Goal: Information Seeking & Learning: Learn about a topic

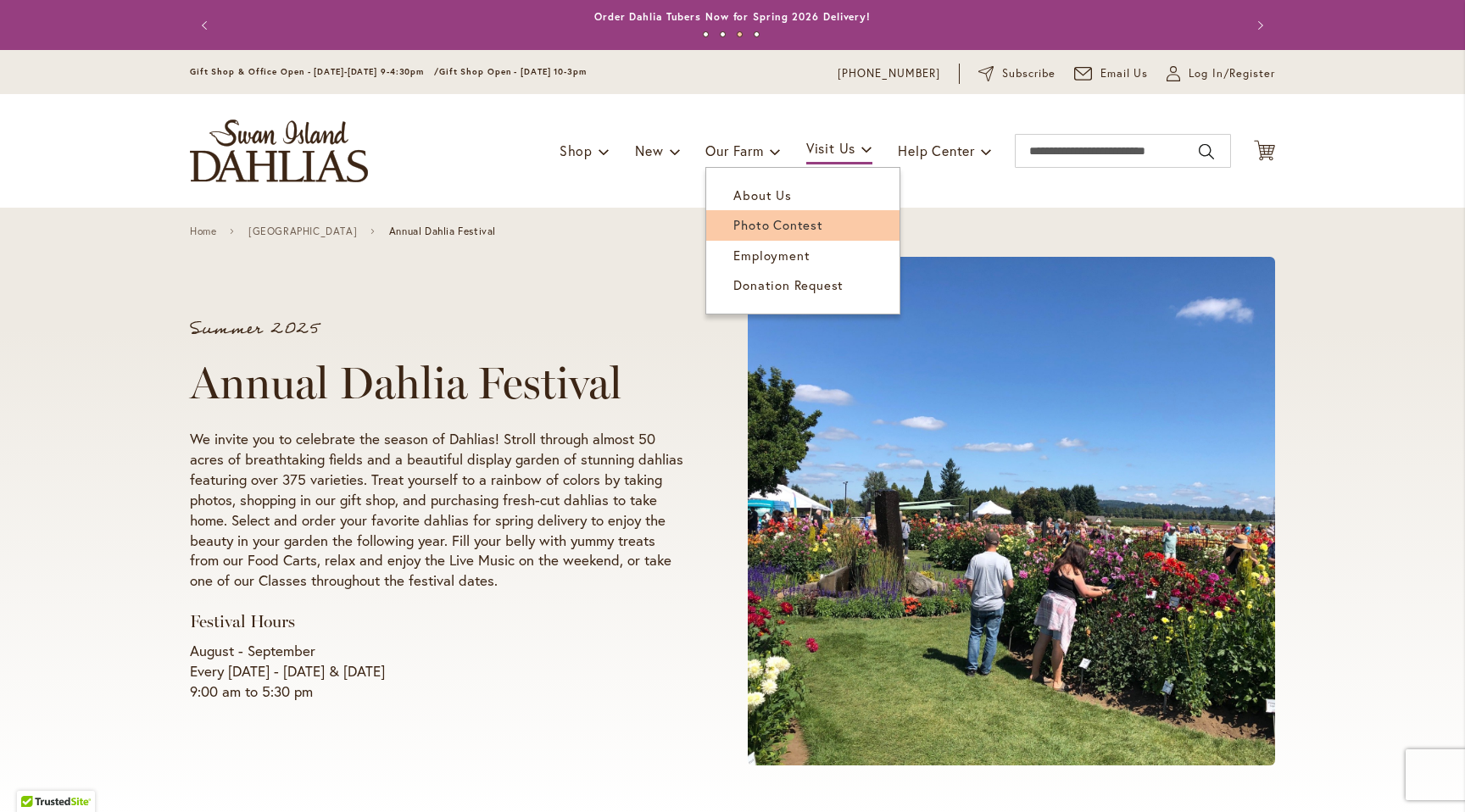
click at [757, 222] on span "Photo Contest" at bounding box center [778, 224] width 89 height 17
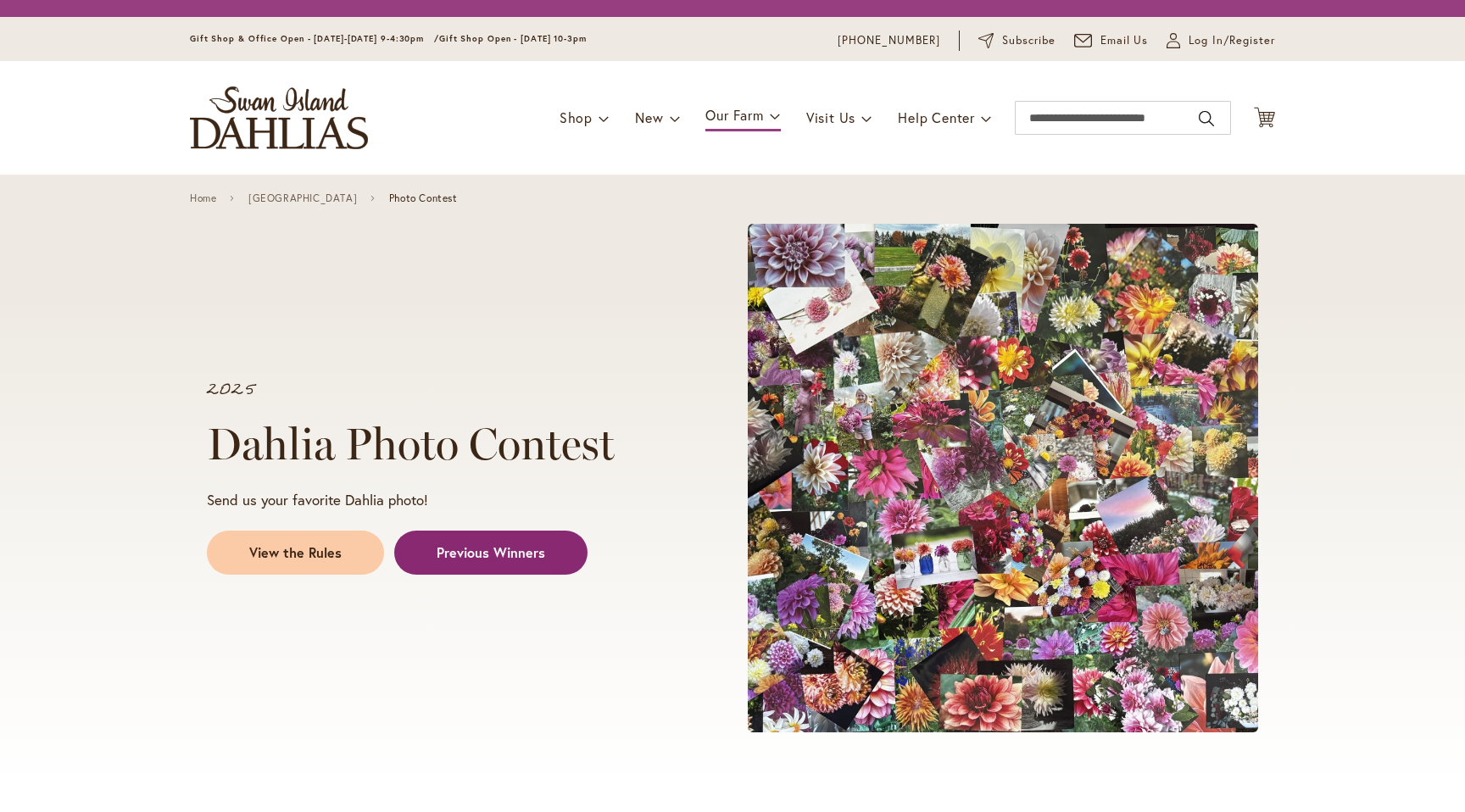
click at [523, 554] on span "Previous Winners" at bounding box center [490, 553] width 108 height 20
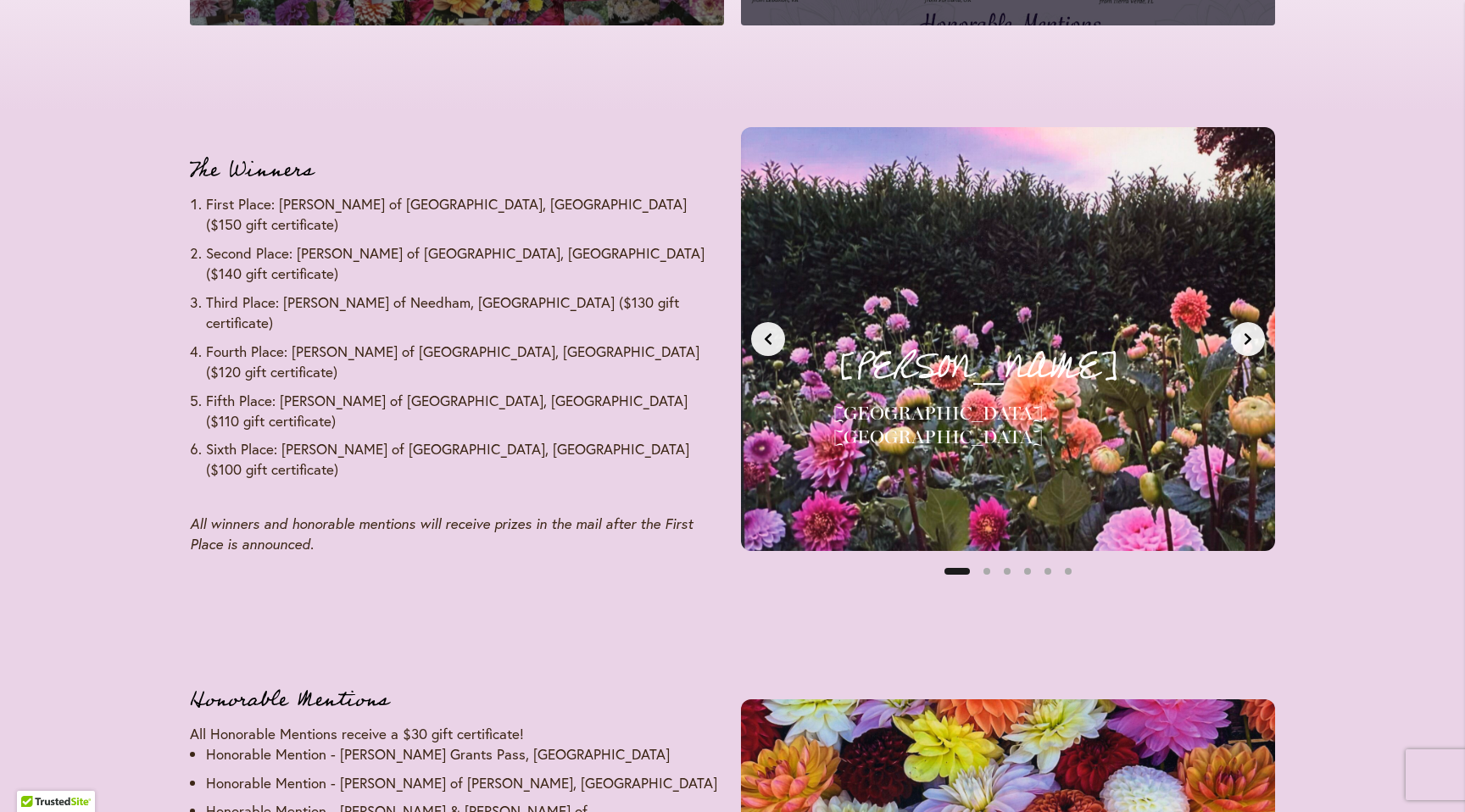
scroll to position [2053, 0]
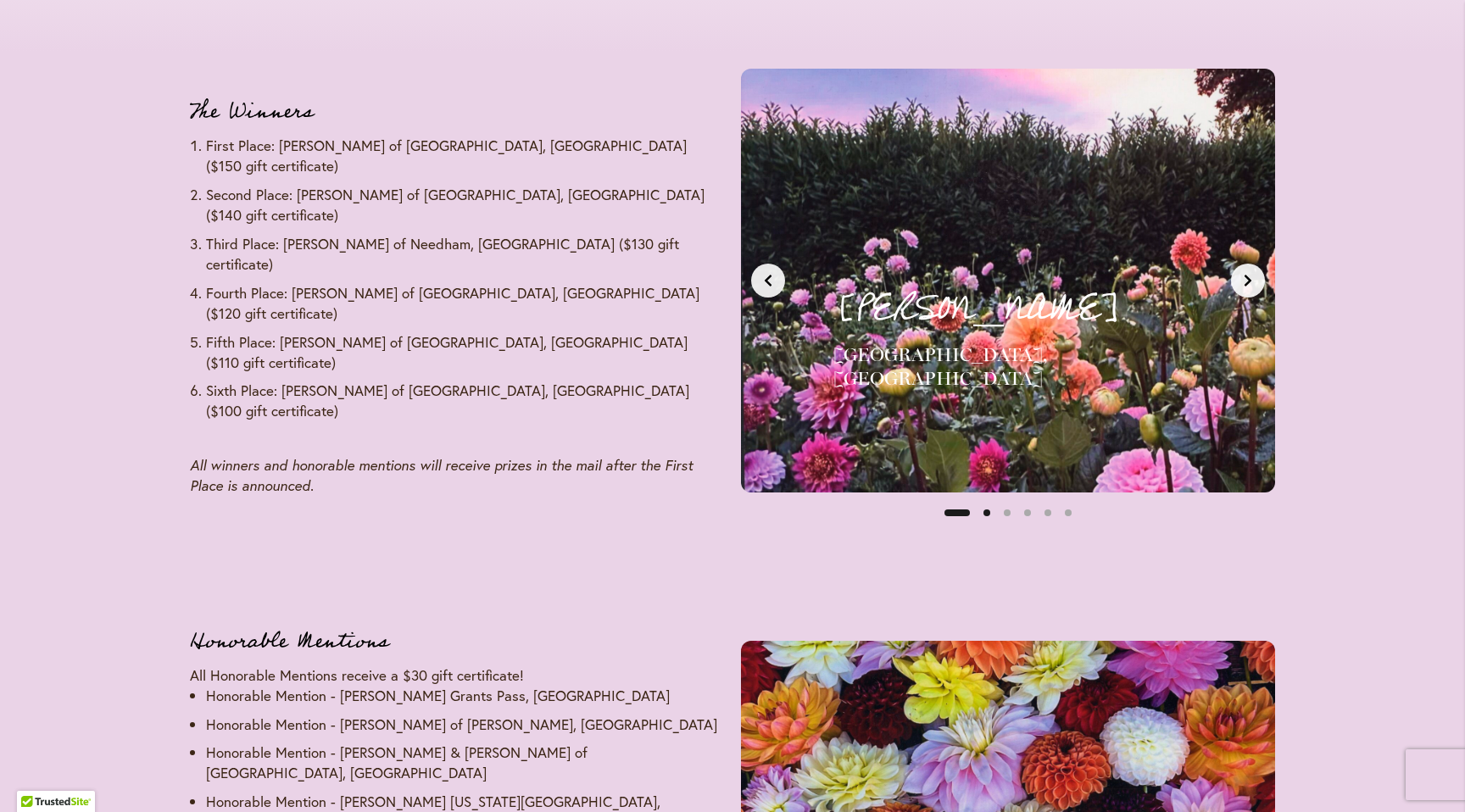
click at [986, 515] on button "Slide 2" at bounding box center [986, 512] width 20 height 20
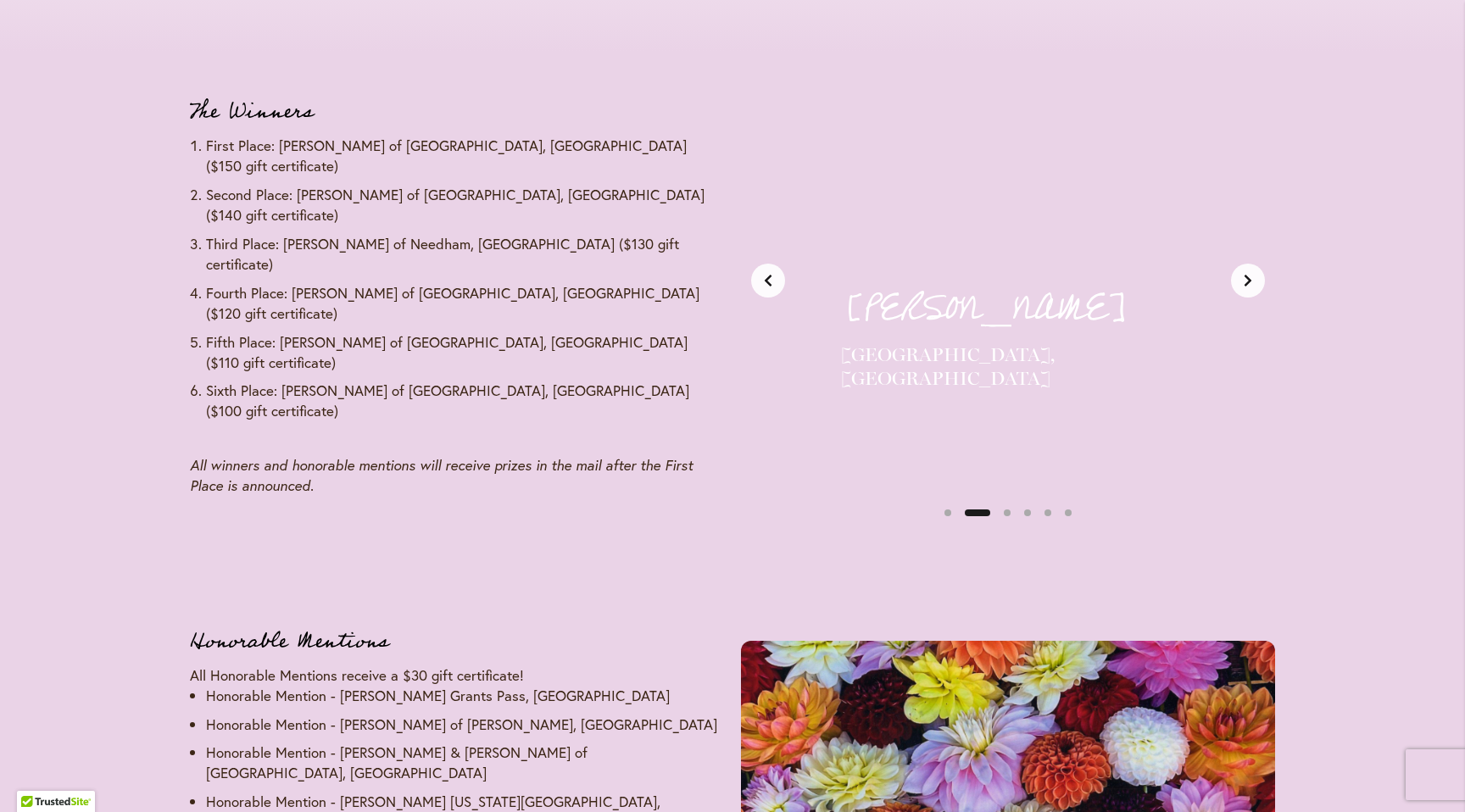
scroll to position [0, 560]
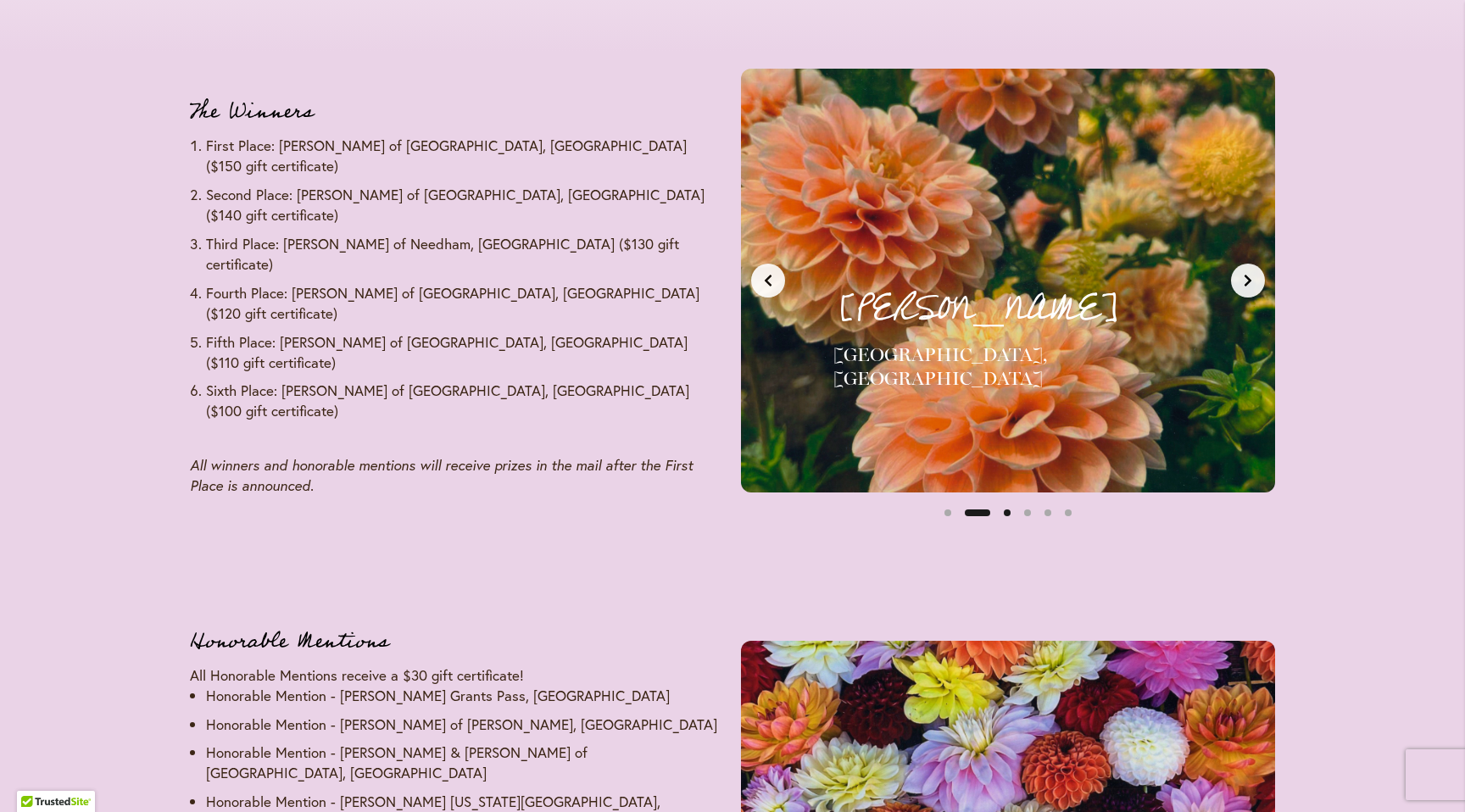
click at [1001, 513] on button "Slide 3" at bounding box center [1006, 512] width 20 height 20
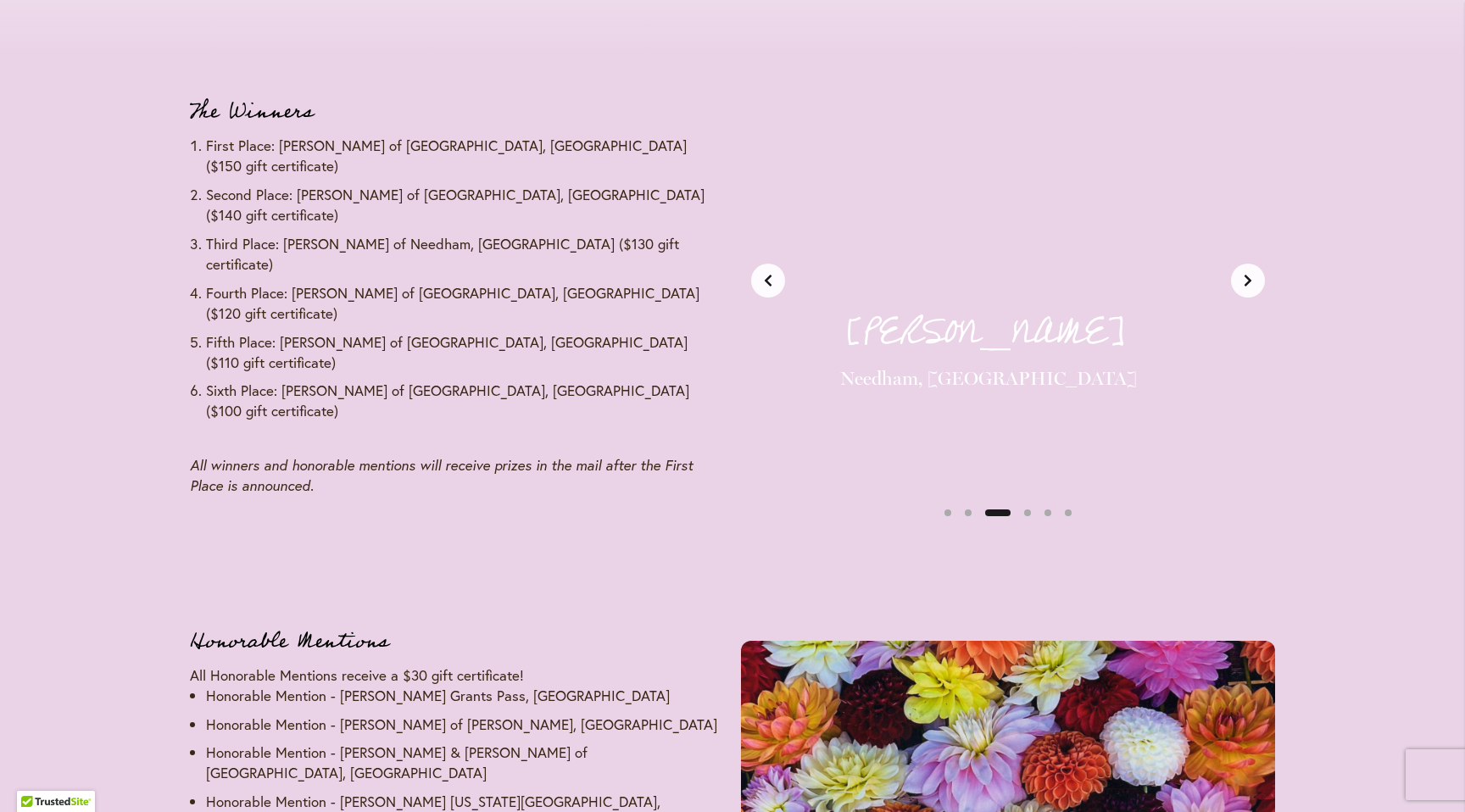
scroll to position [0, 1119]
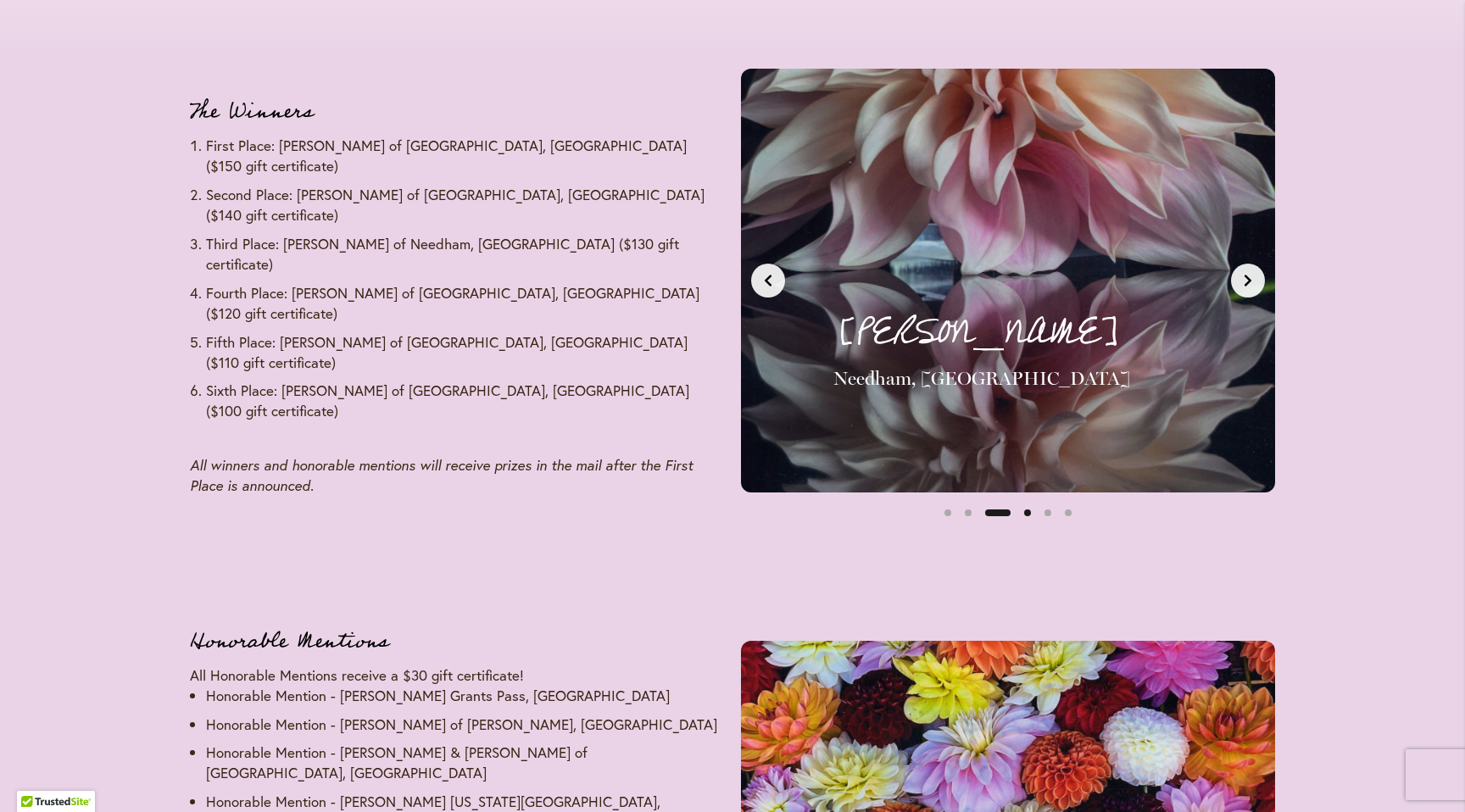
click at [1025, 513] on button "Slide 4" at bounding box center [1027, 512] width 20 height 20
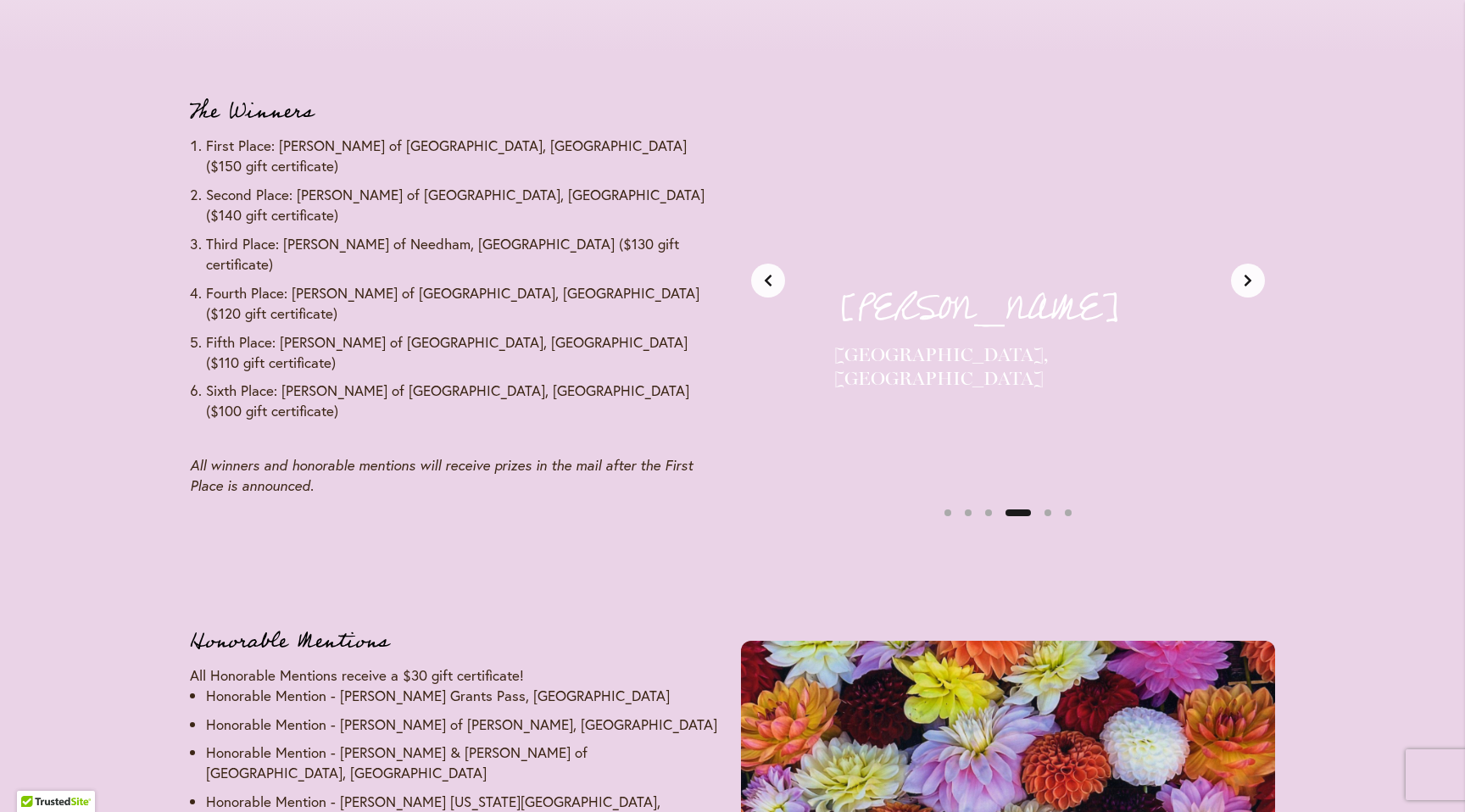
scroll to position [0, 1678]
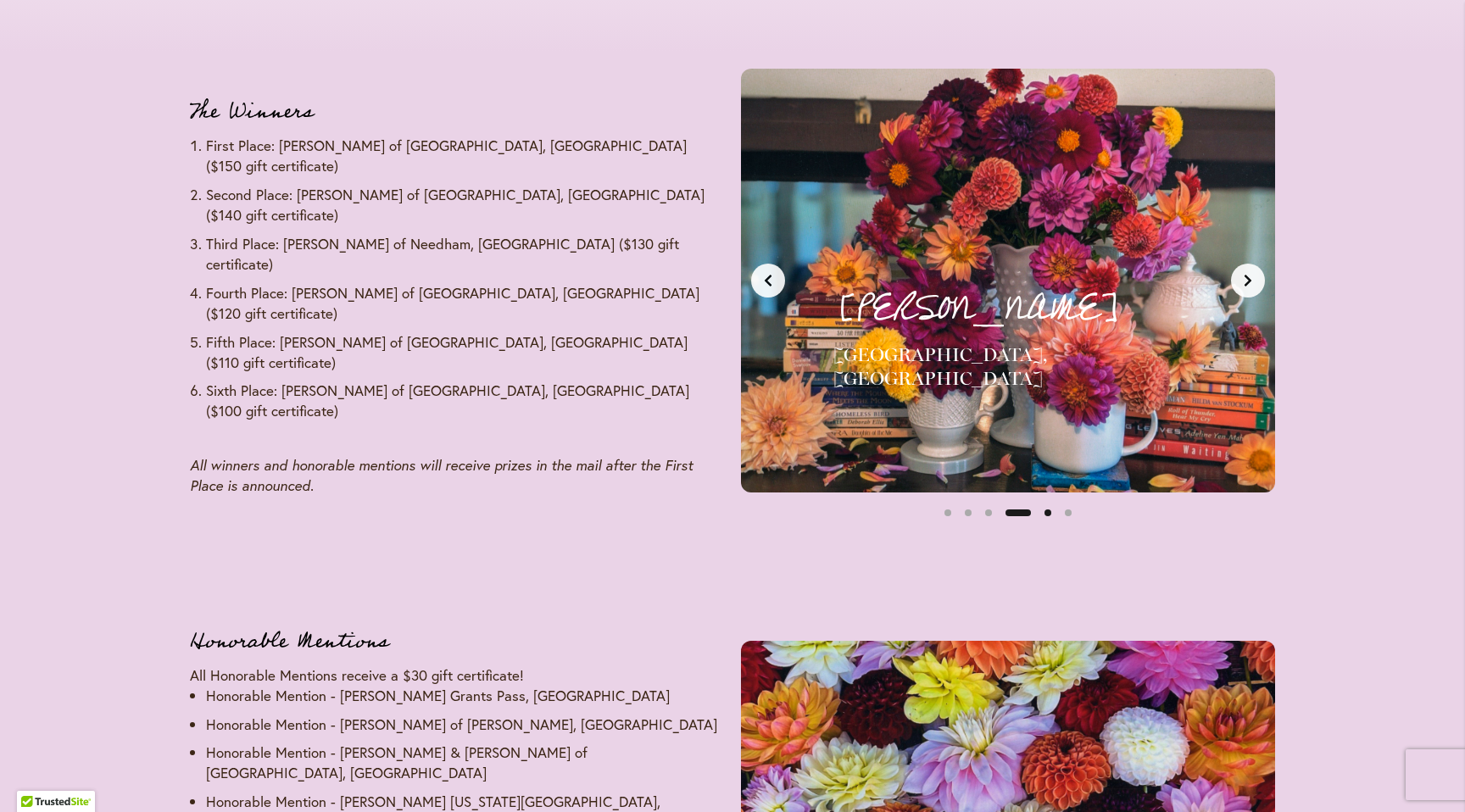
click at [1046, 512] on button "Slide 5" at bounding box center [1047, 512] width 20 height 20
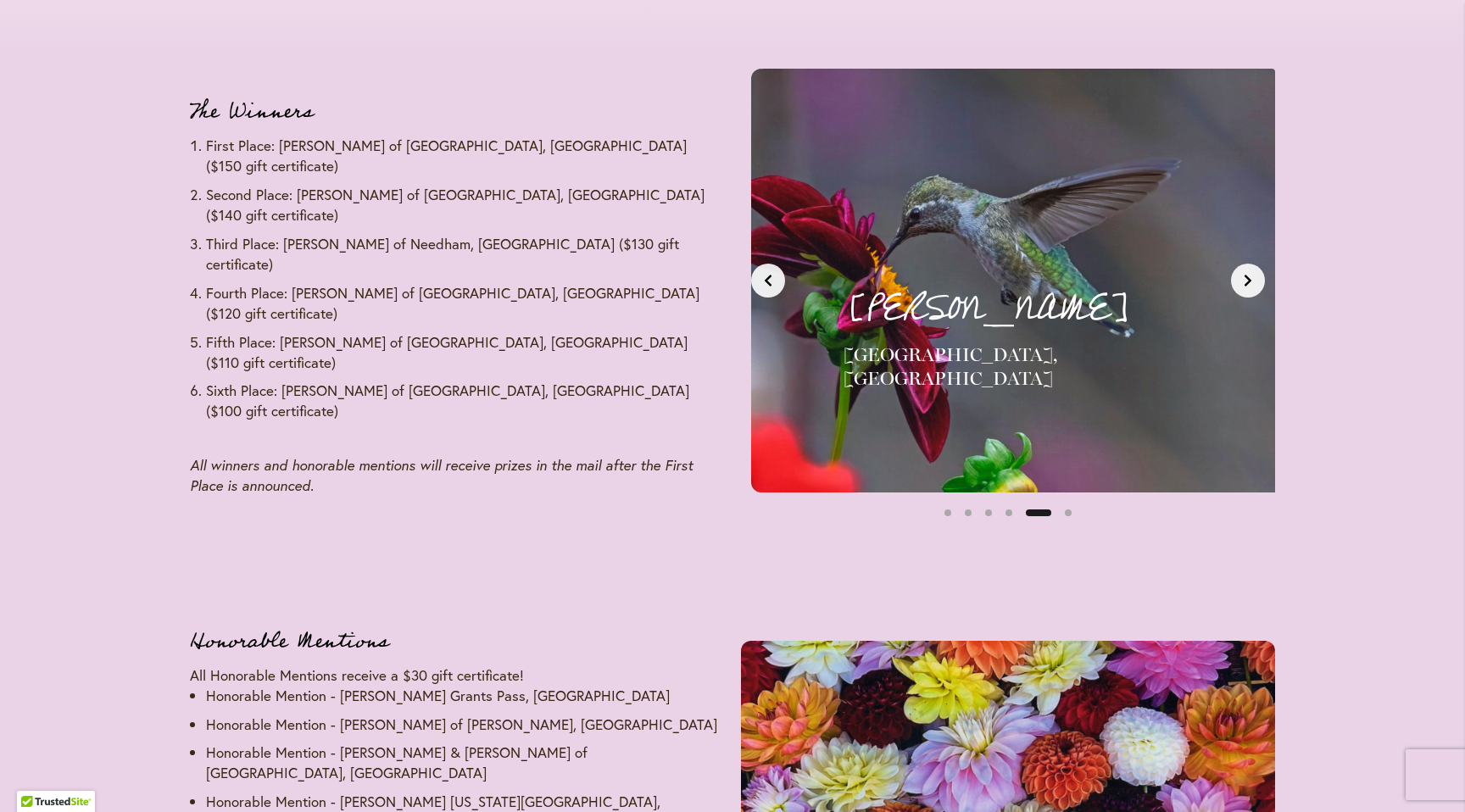
scroll to position [0, 2237]
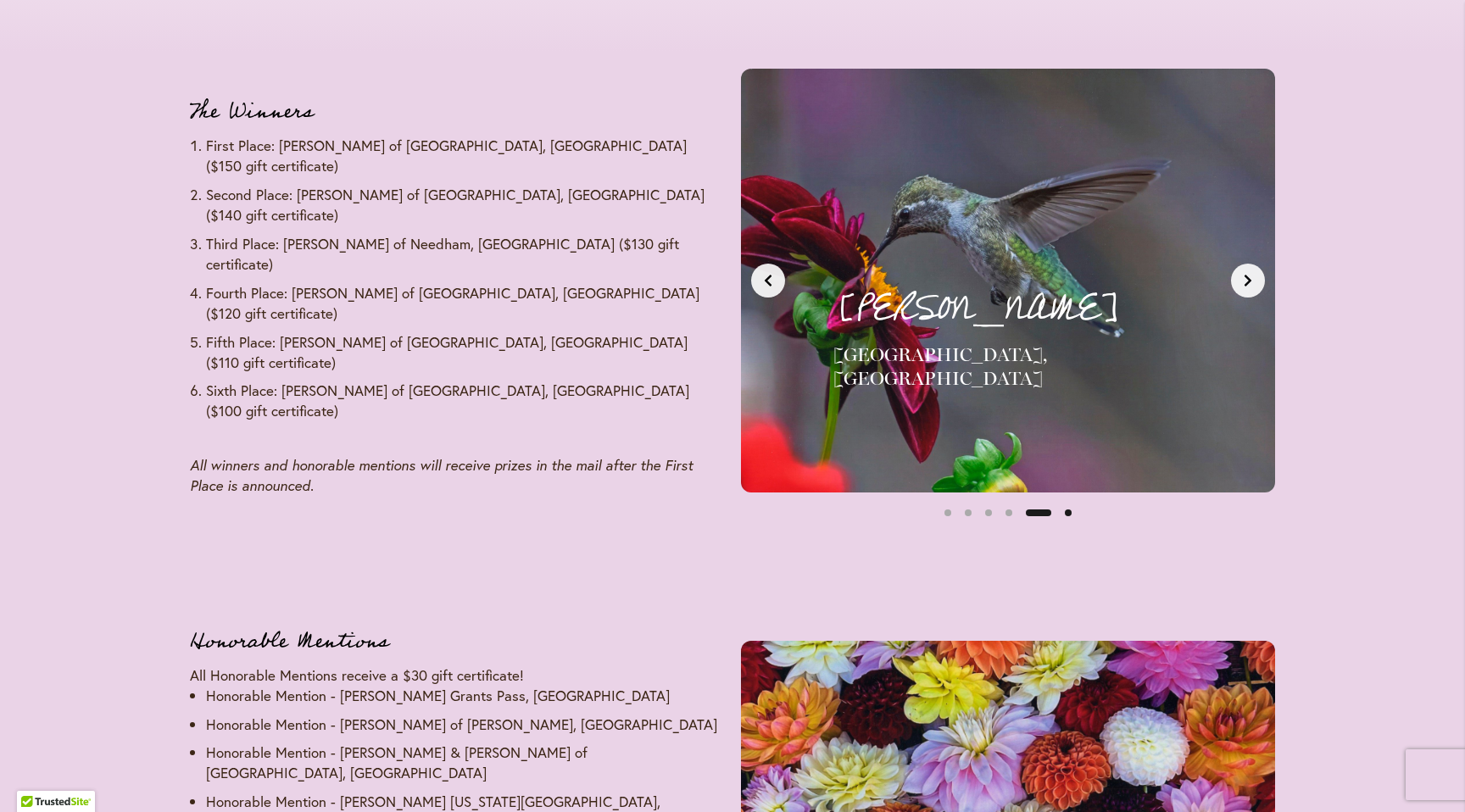
click at [1065, 512] on button "Slide 6" at bounding box center [1067, 512] width 20 height 20
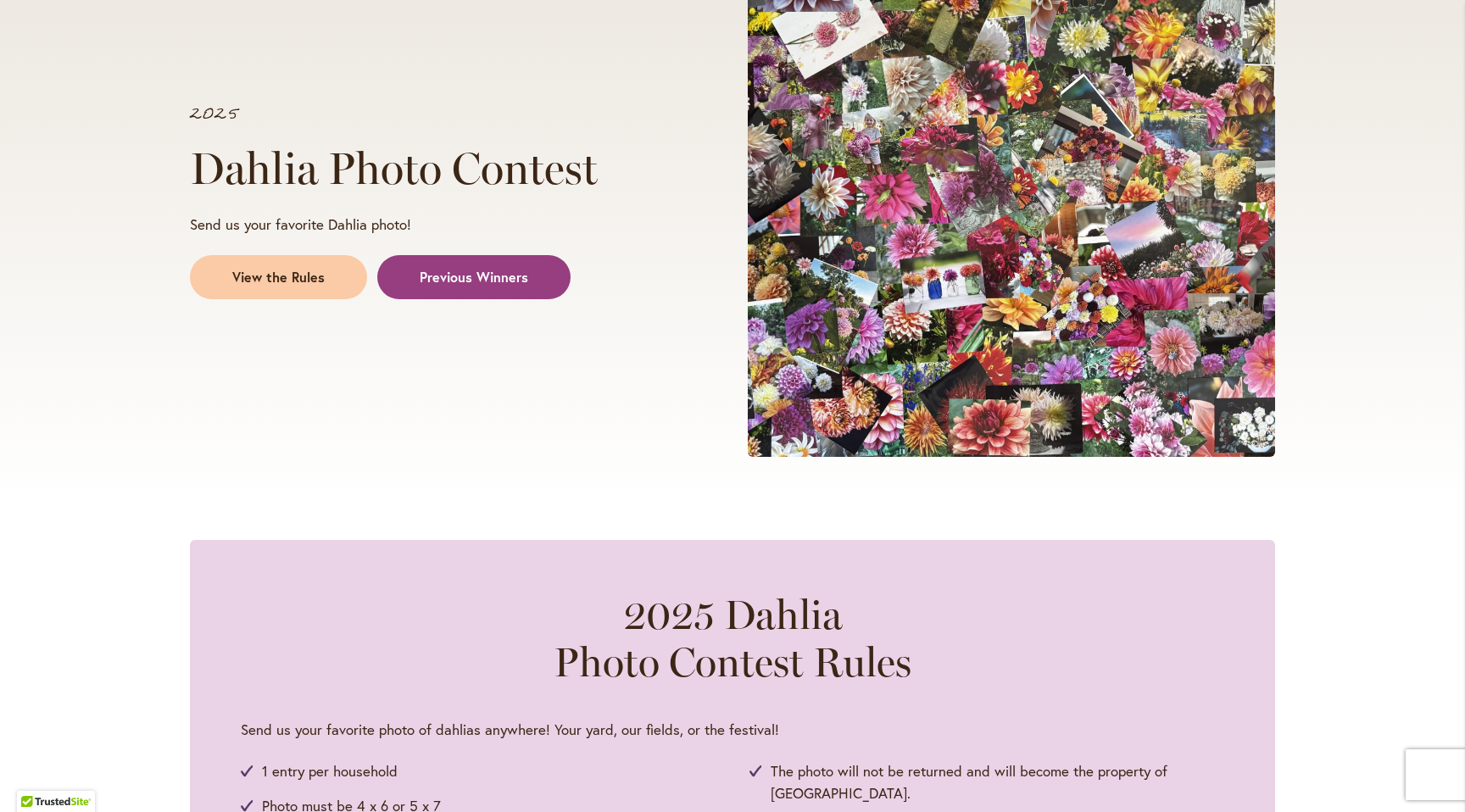
scroll to position [0, 0]
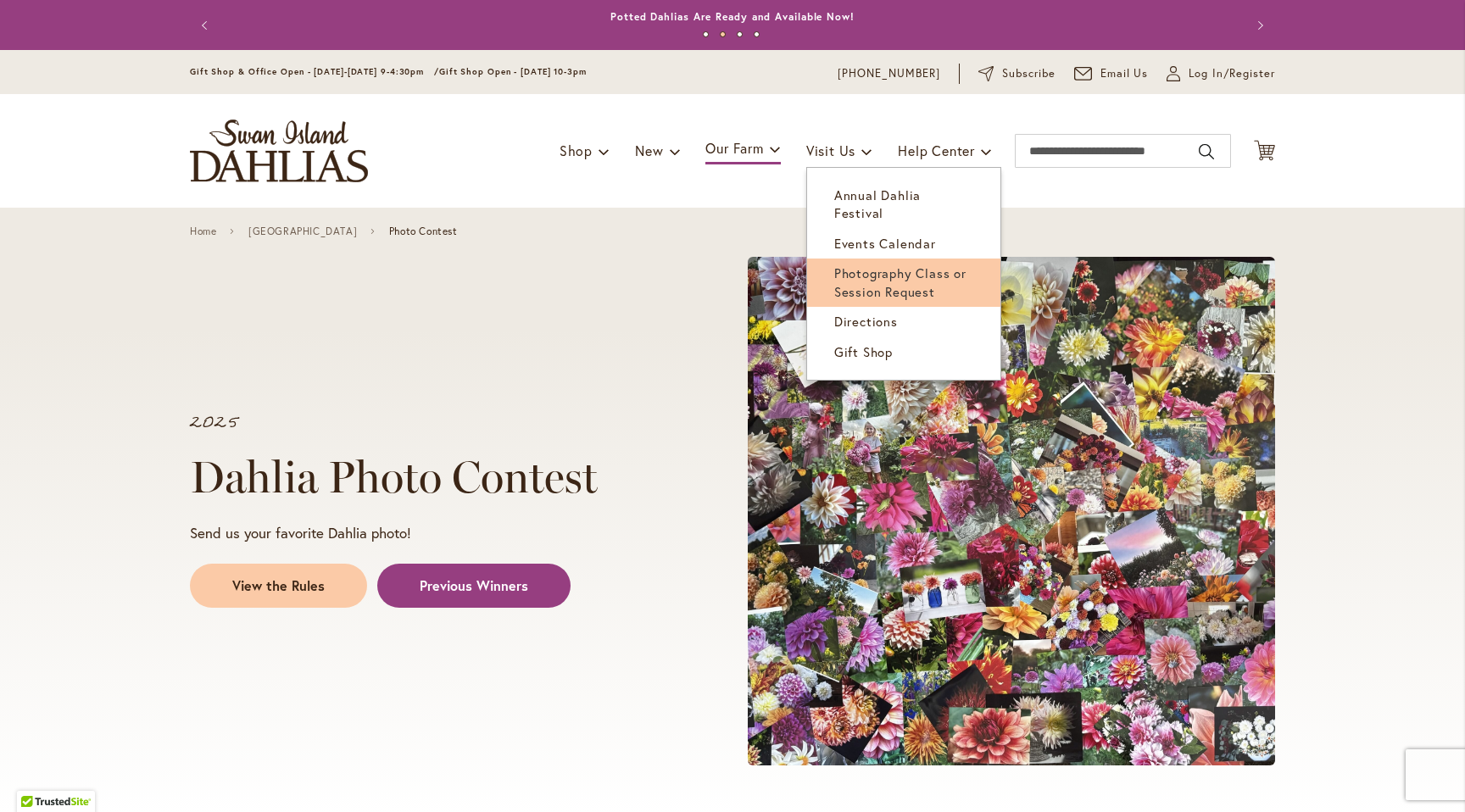
click at [862, 264] on span "Photography Class or Session Request" at bounding box center [900, 281] width 132 height 35
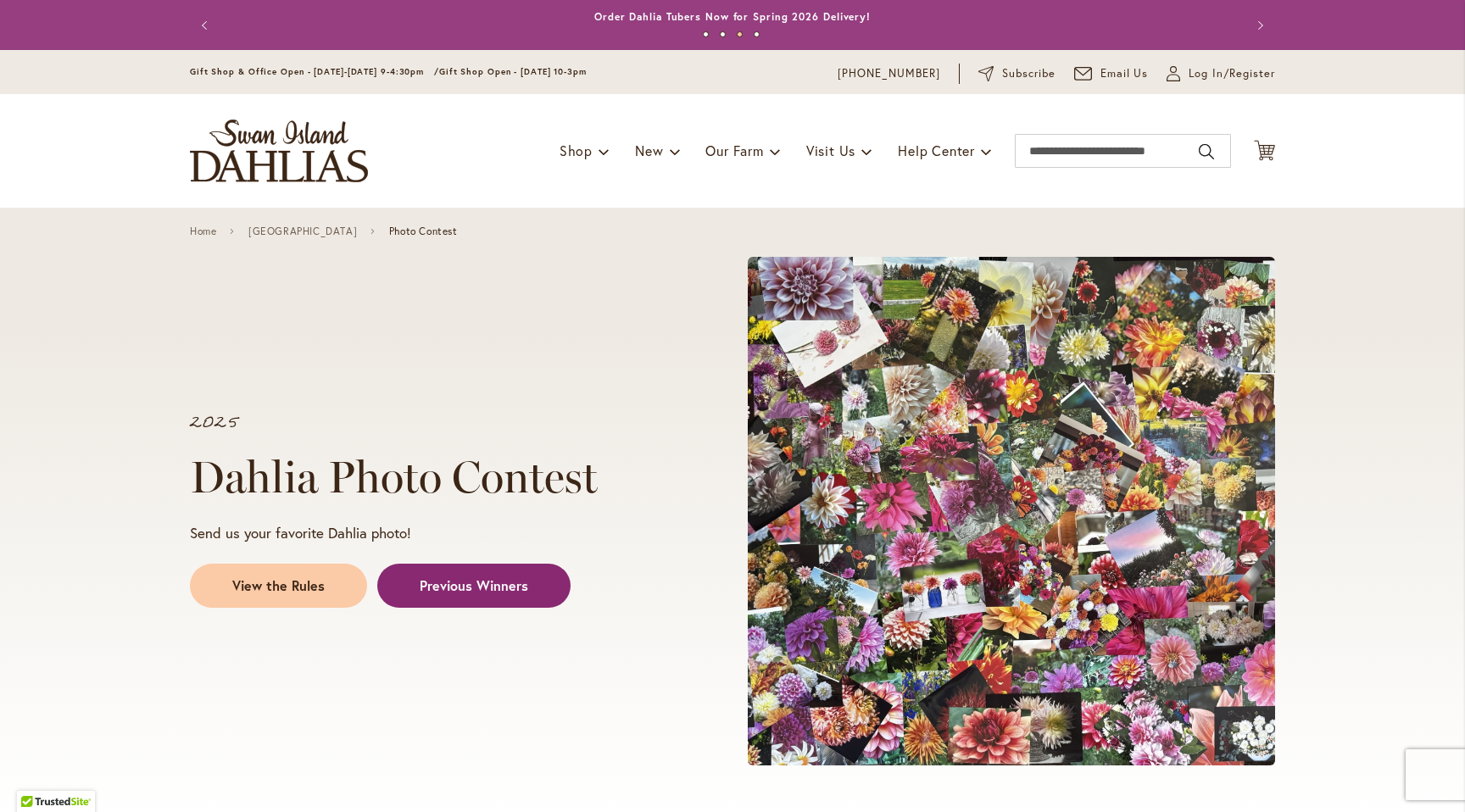
click at [527, 584] on link "Previous Winners" at bounding box center [473, 585] width 193 height 44
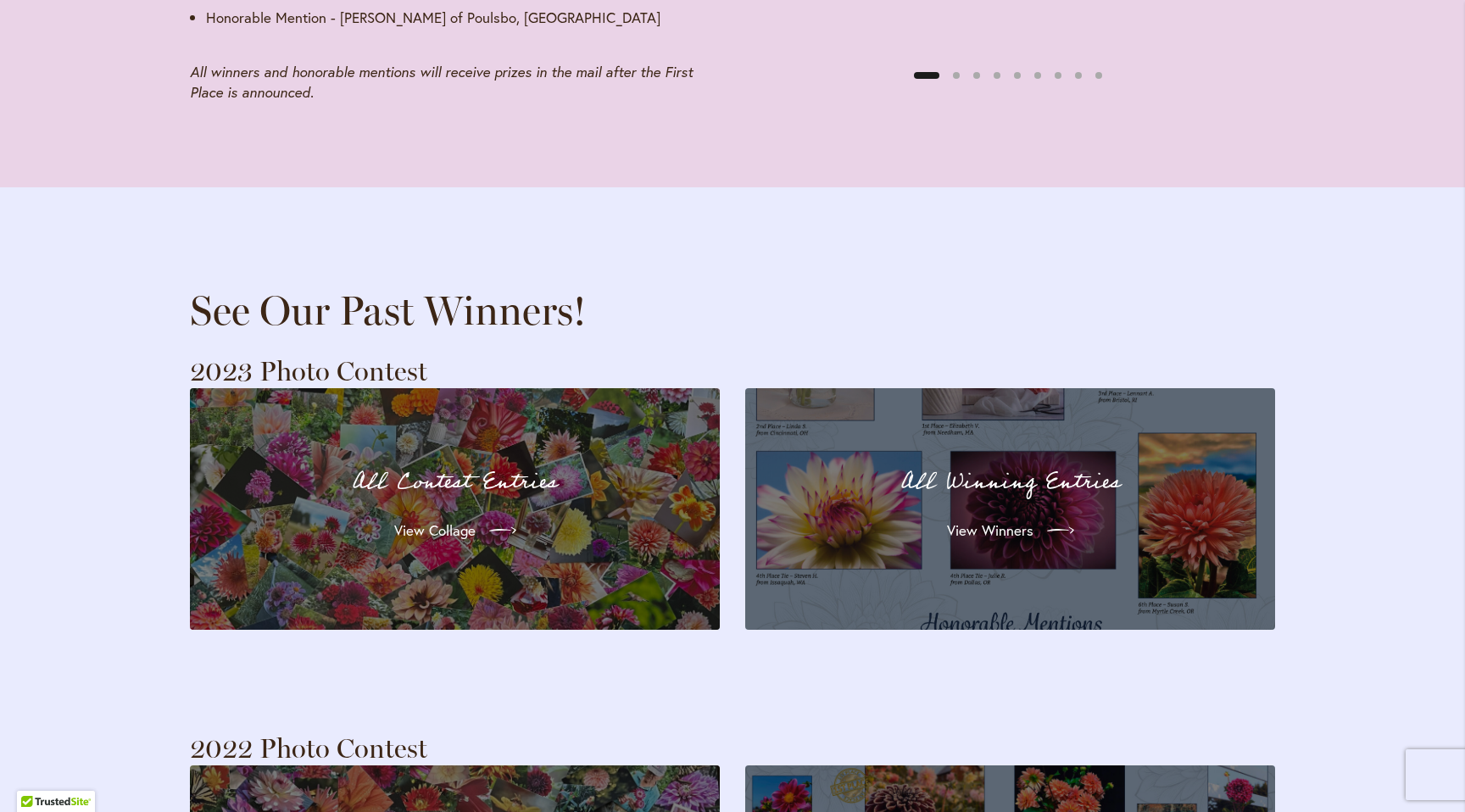
scroll to position [3071, 0]
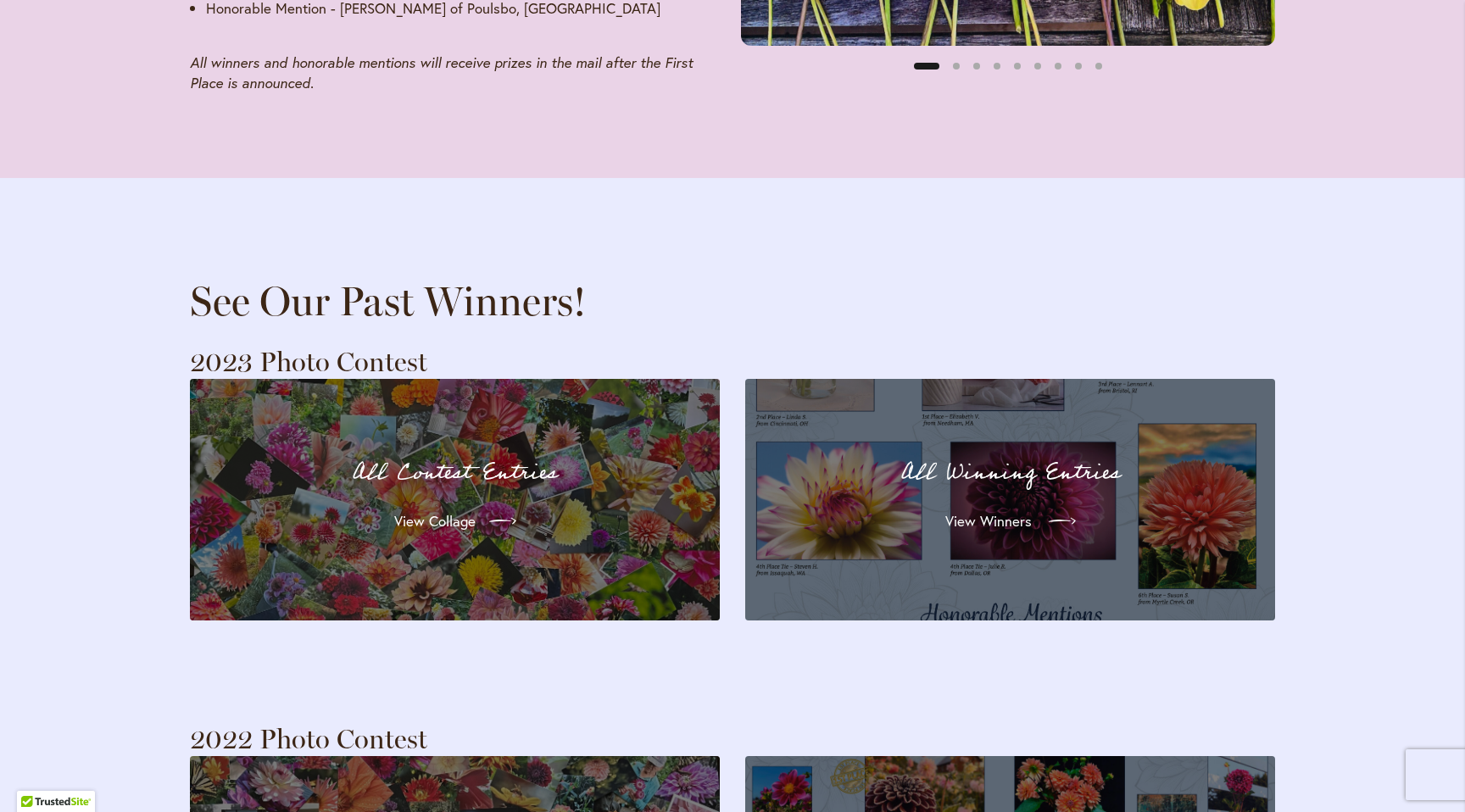
click at [992, 511] on span "View Winners" at bounding box center [988, 520] width 86 height 20
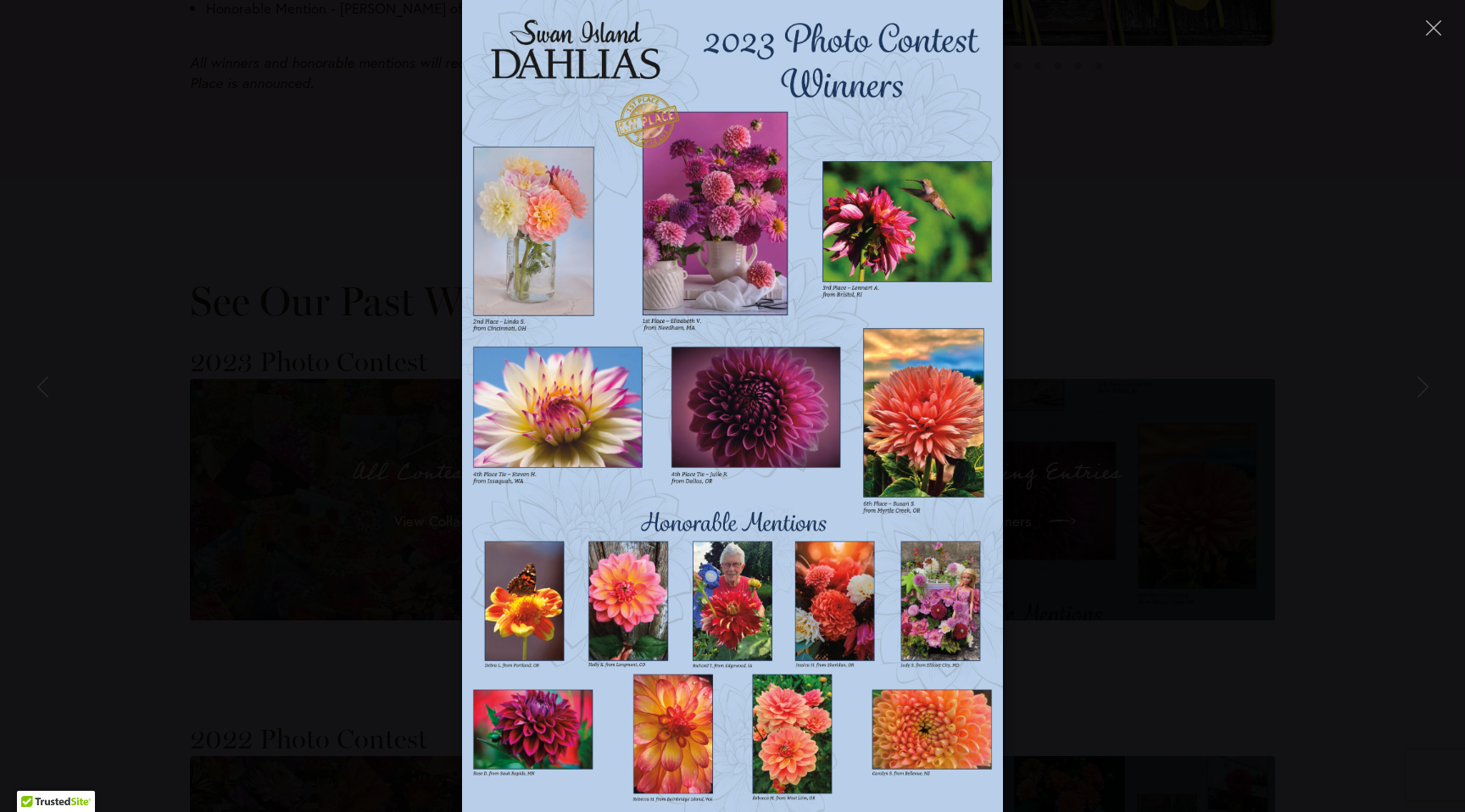
click at [580, 418] on img at bounding box center [732, 406] width 542 height 812
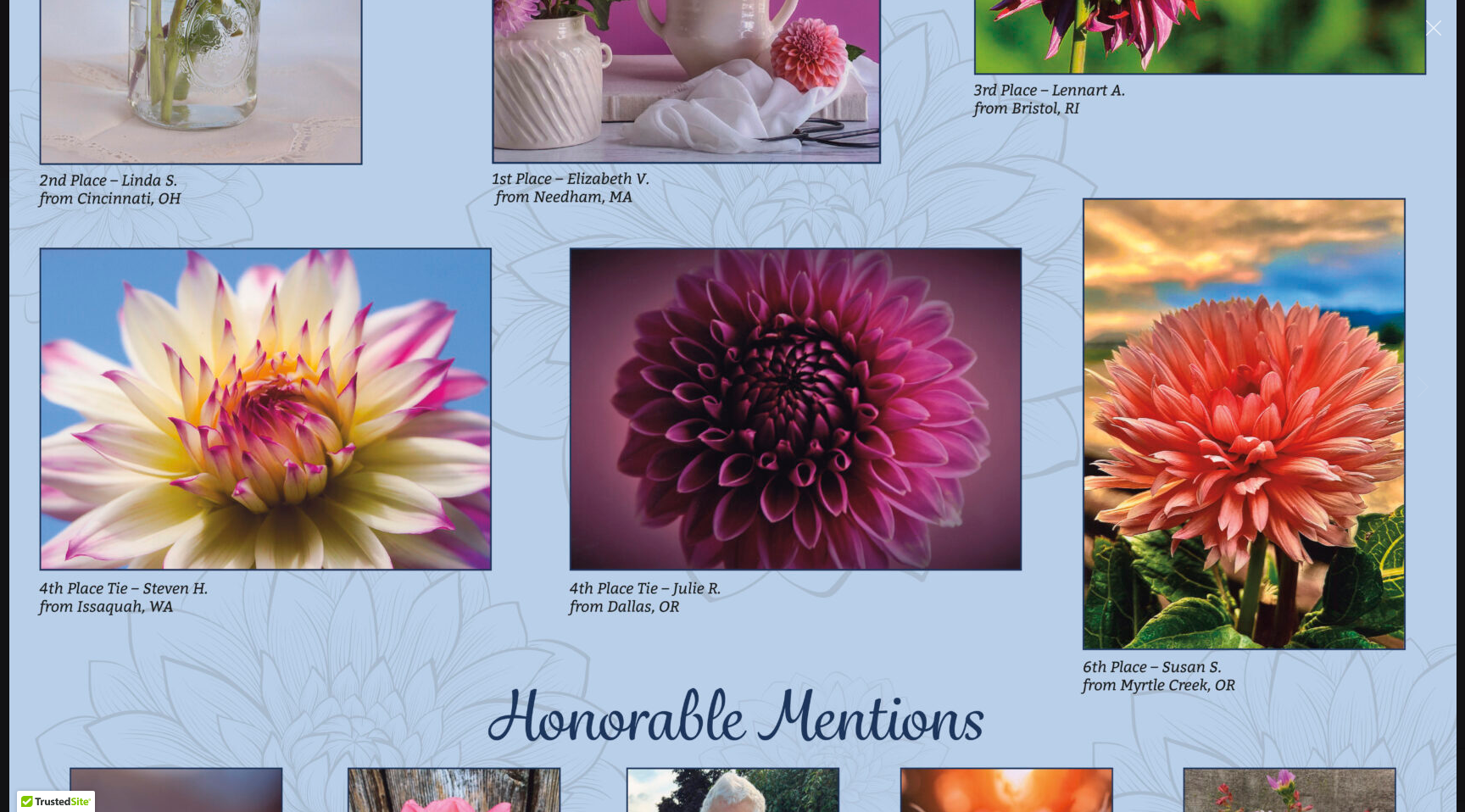
click at [580, 418] on img at bounding box center [732, 406] width 1447 height 2169
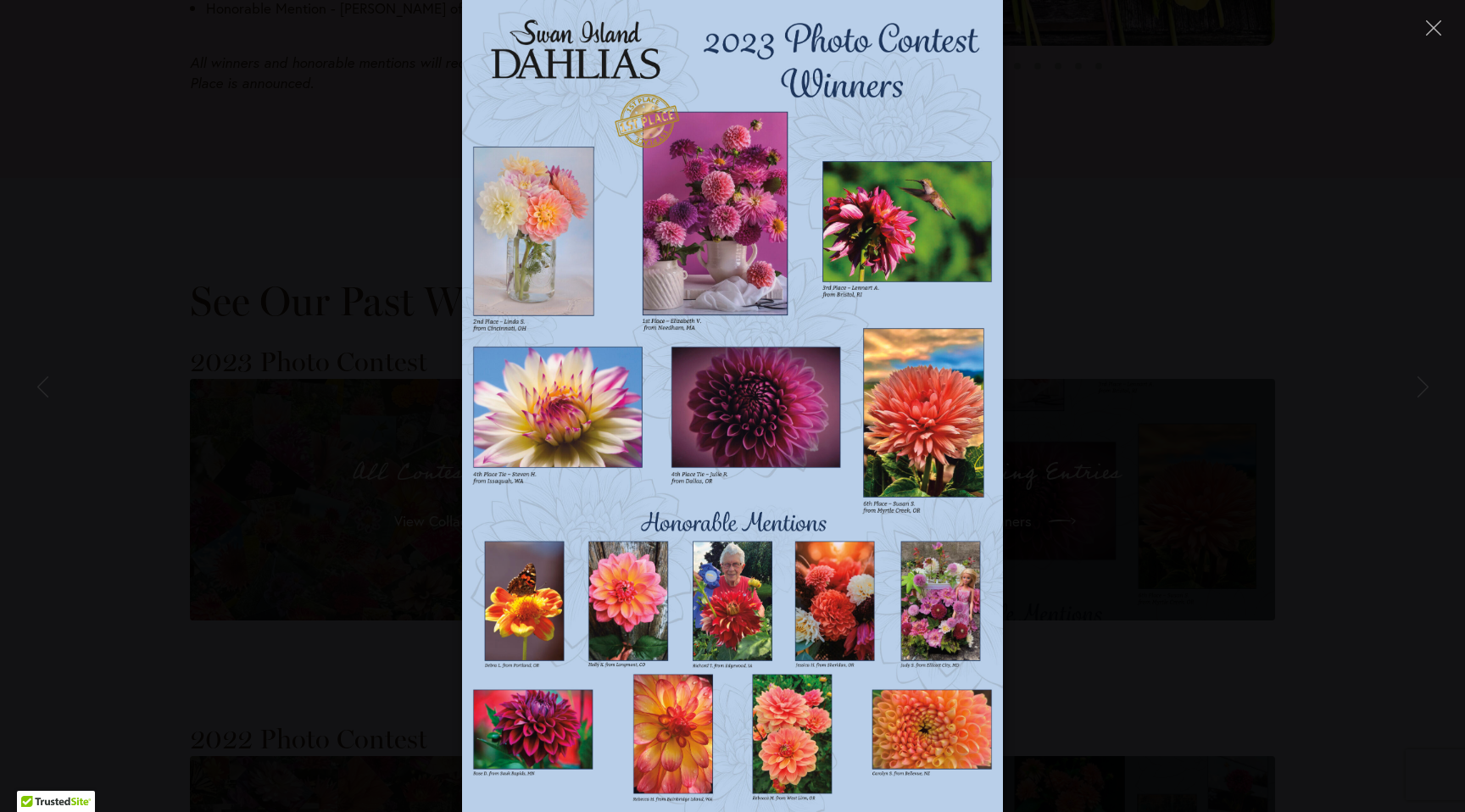
click at [580, 418] on img at bounding box center [732, 406] width 542 height 812
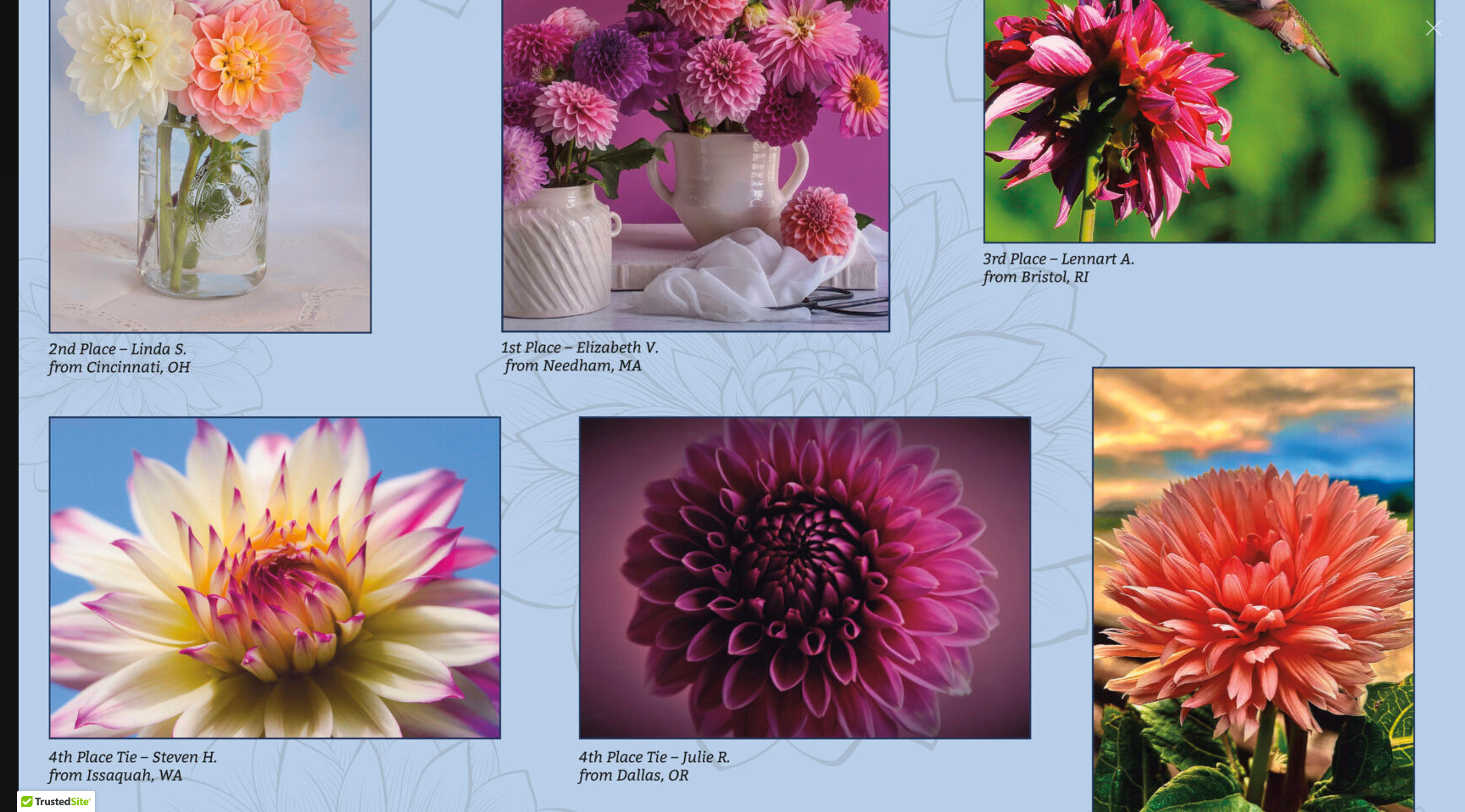
drag, startPoint x: 546, startPoint y: 340, endPoint x: 559, endPoint y: 578, distance: 238.4
click at [559, 577] on img at bounding box center [742, 575] width 1447 height 2169
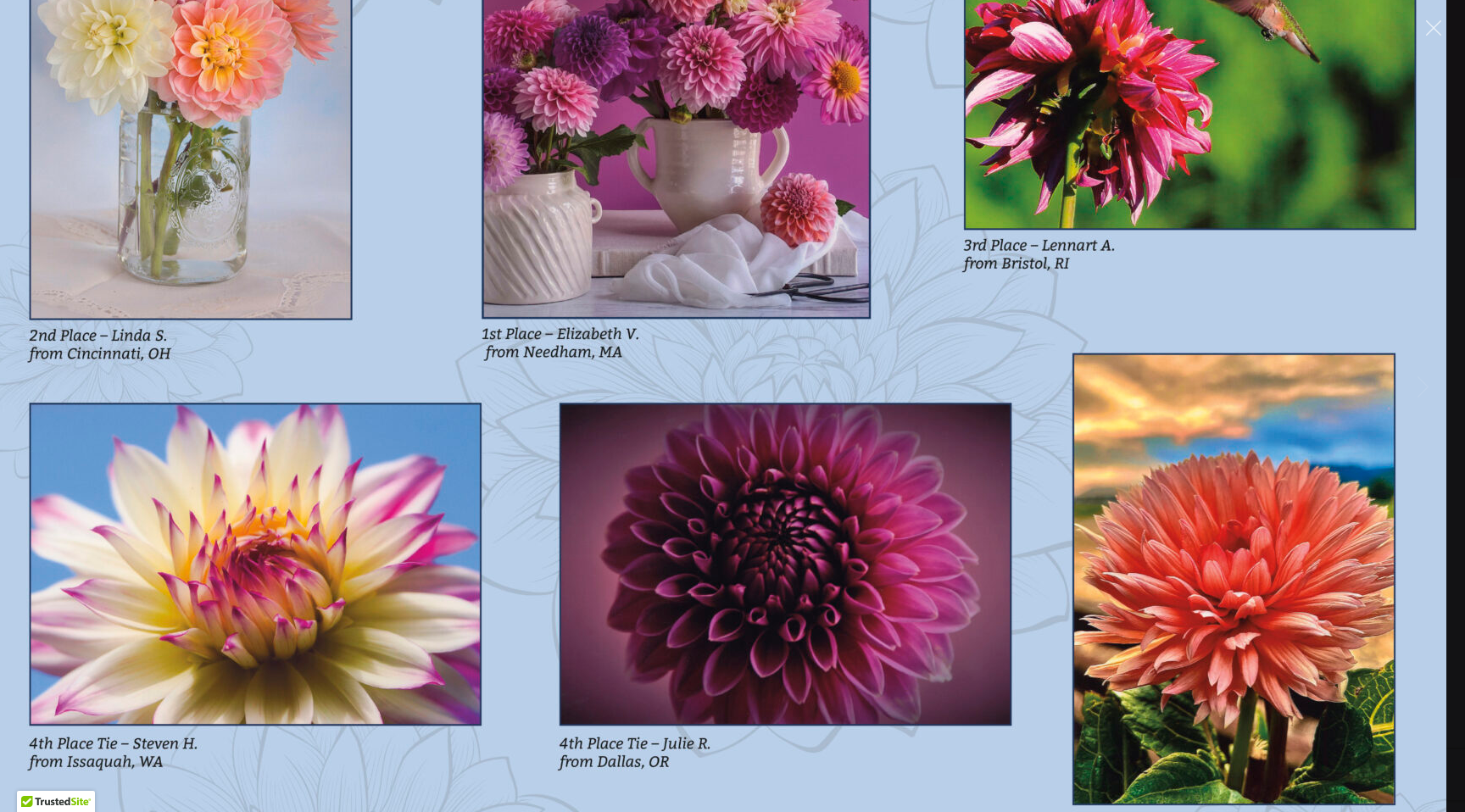
drag, startPoint x: 559, startPoint y: 578, endPoint x: 531, endPoint y: 414, distance: 166.4
click at [531, 414] on img at bounding box center [722, 561] width 1447 height 2169
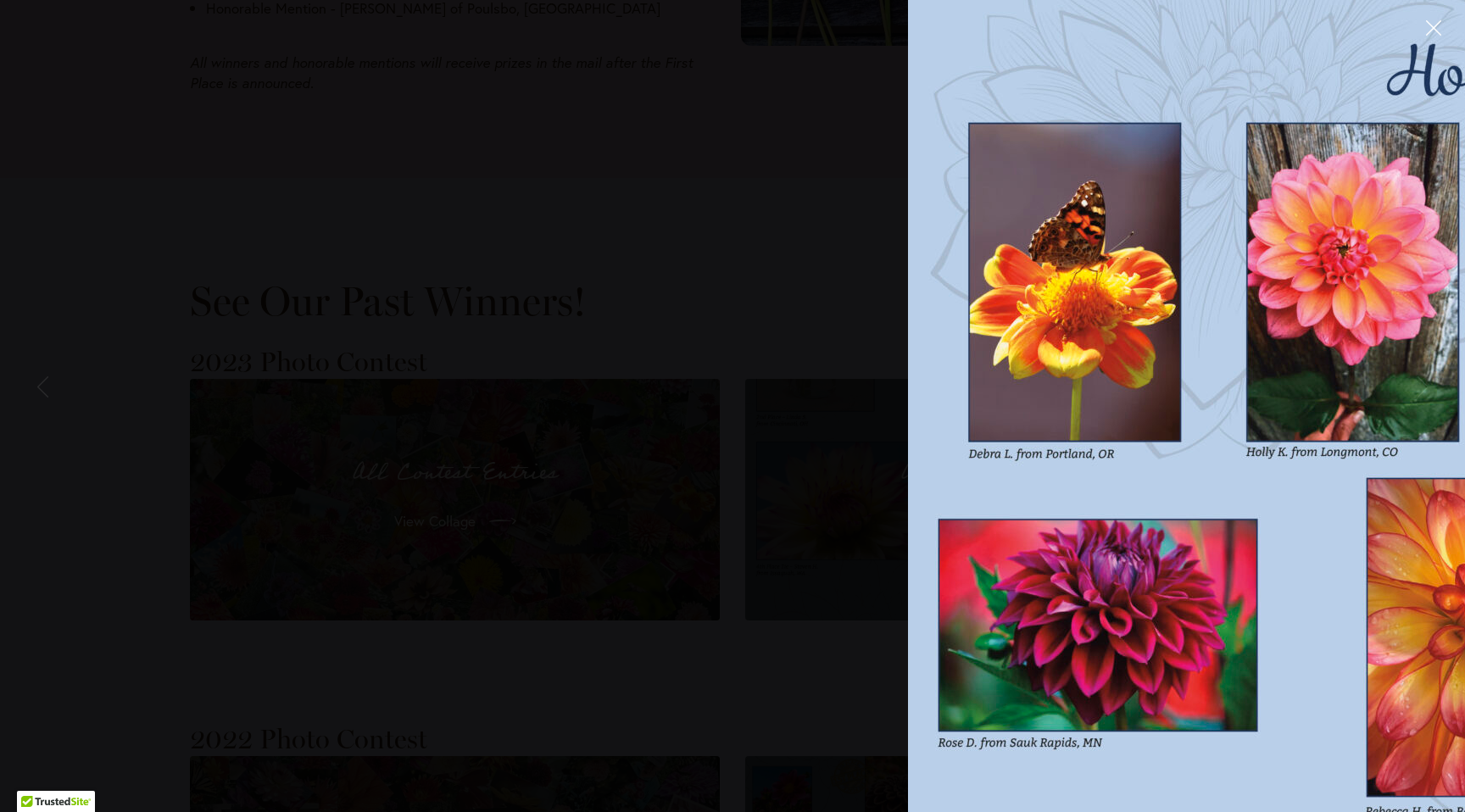
click at [1431, 22] on icon "Close" at bounding box center [1434, 28] width 15 height 15
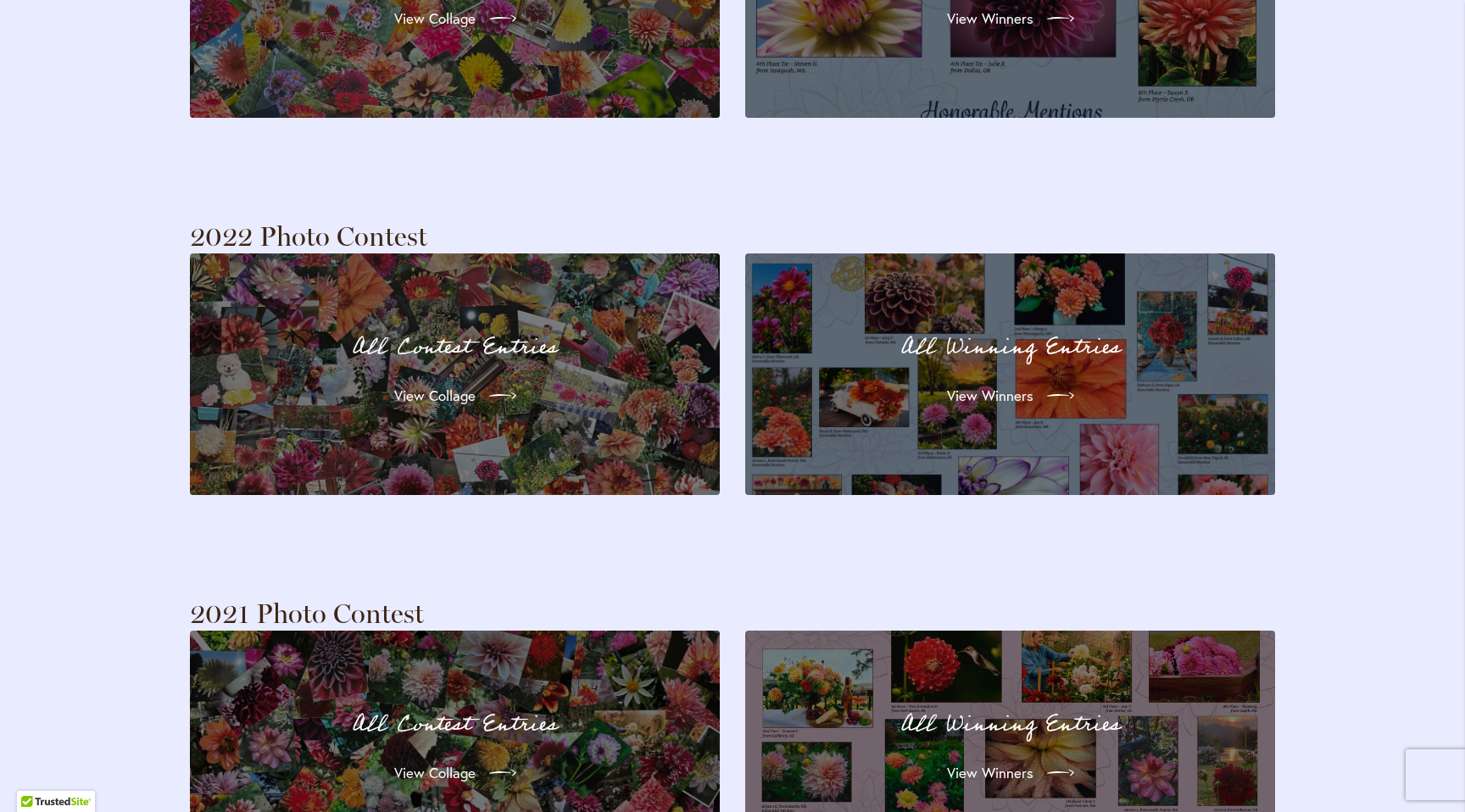
scroll to position [3580, 0]
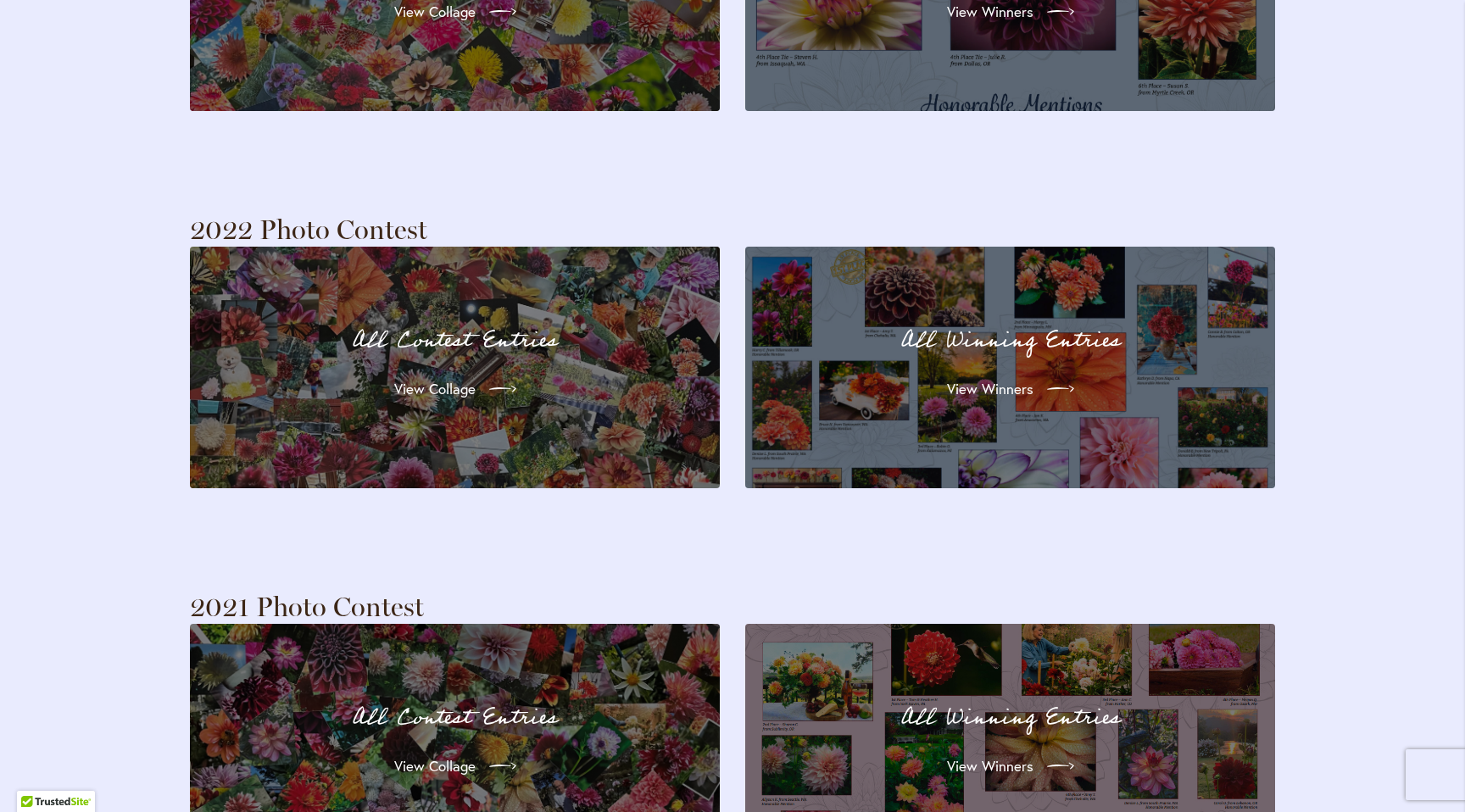
click at [903, 372] on div "View Winners" at bounding box center [1009, 389] width 468 height 47
click at [1015, 379] on span "View Winners" at bounding box center [988, 388] width 86 height 20
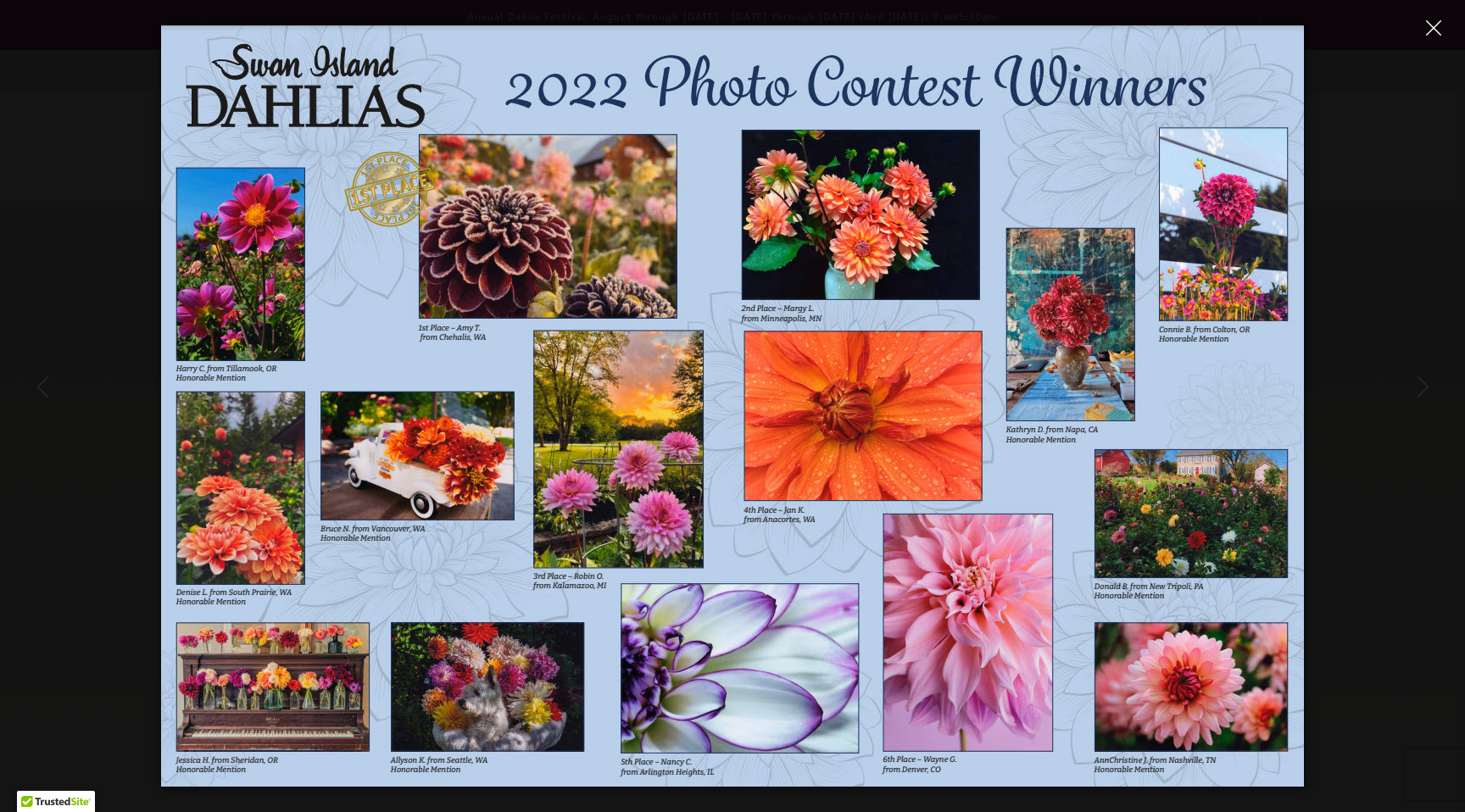
click at [1432, 25] on icon "Close" at bounding box center [1434, 28] width 15 height 15
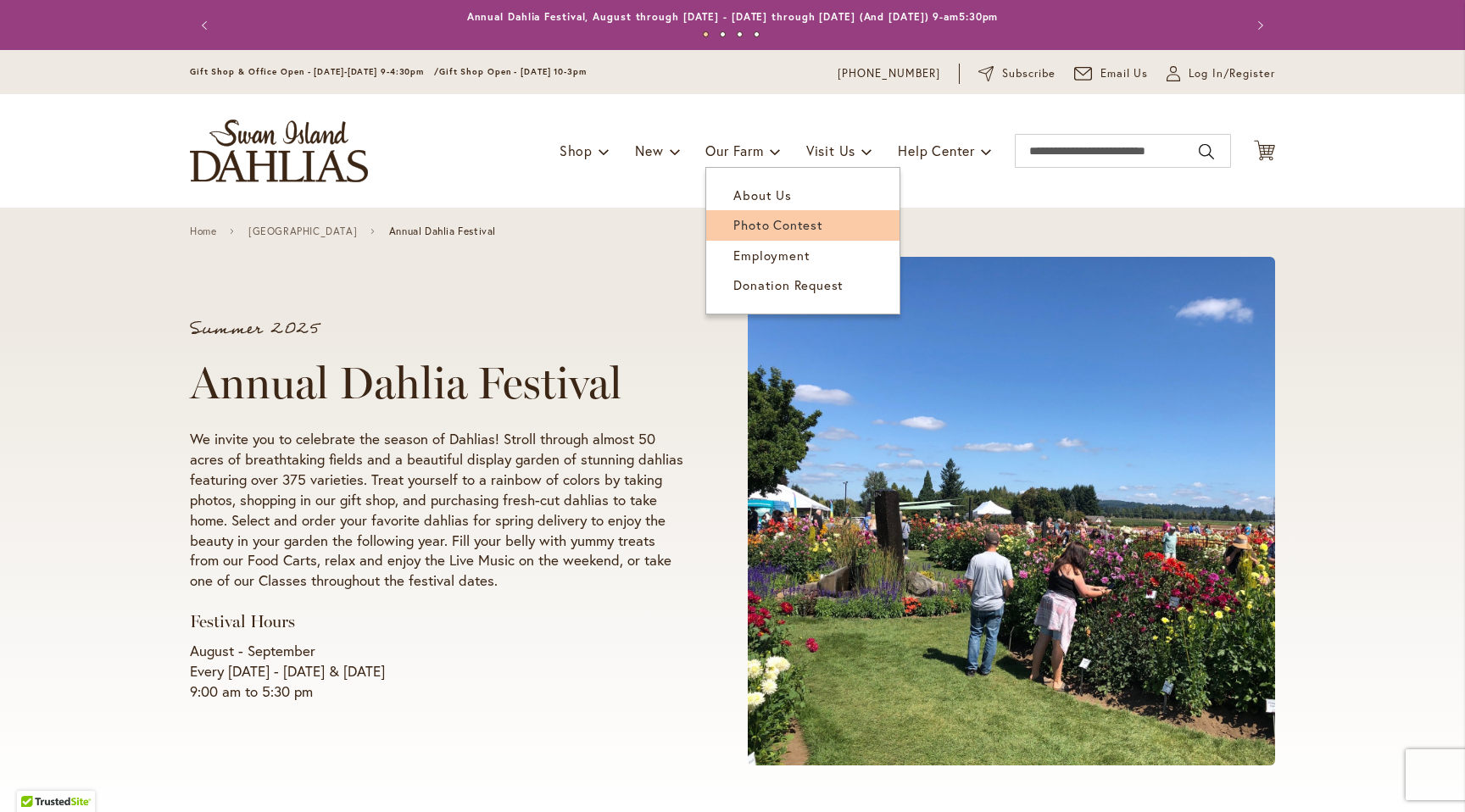
click at [762, 220] on span "Photo Contest" at bounding box center [778, 224] width 89 height 17
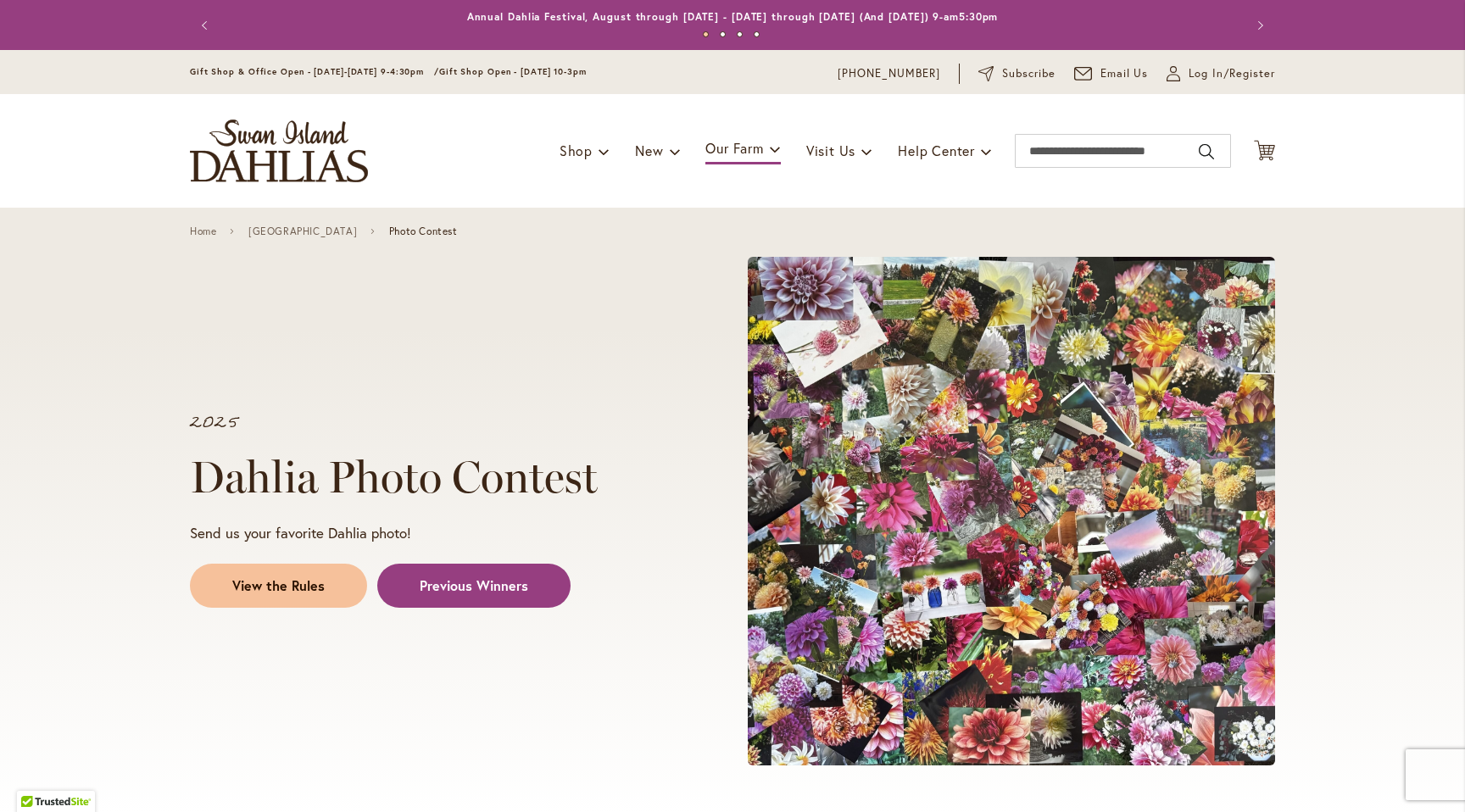
click at [258, 580] on span "View the Rules" at bounding box center [277, 586] width 92 height 20
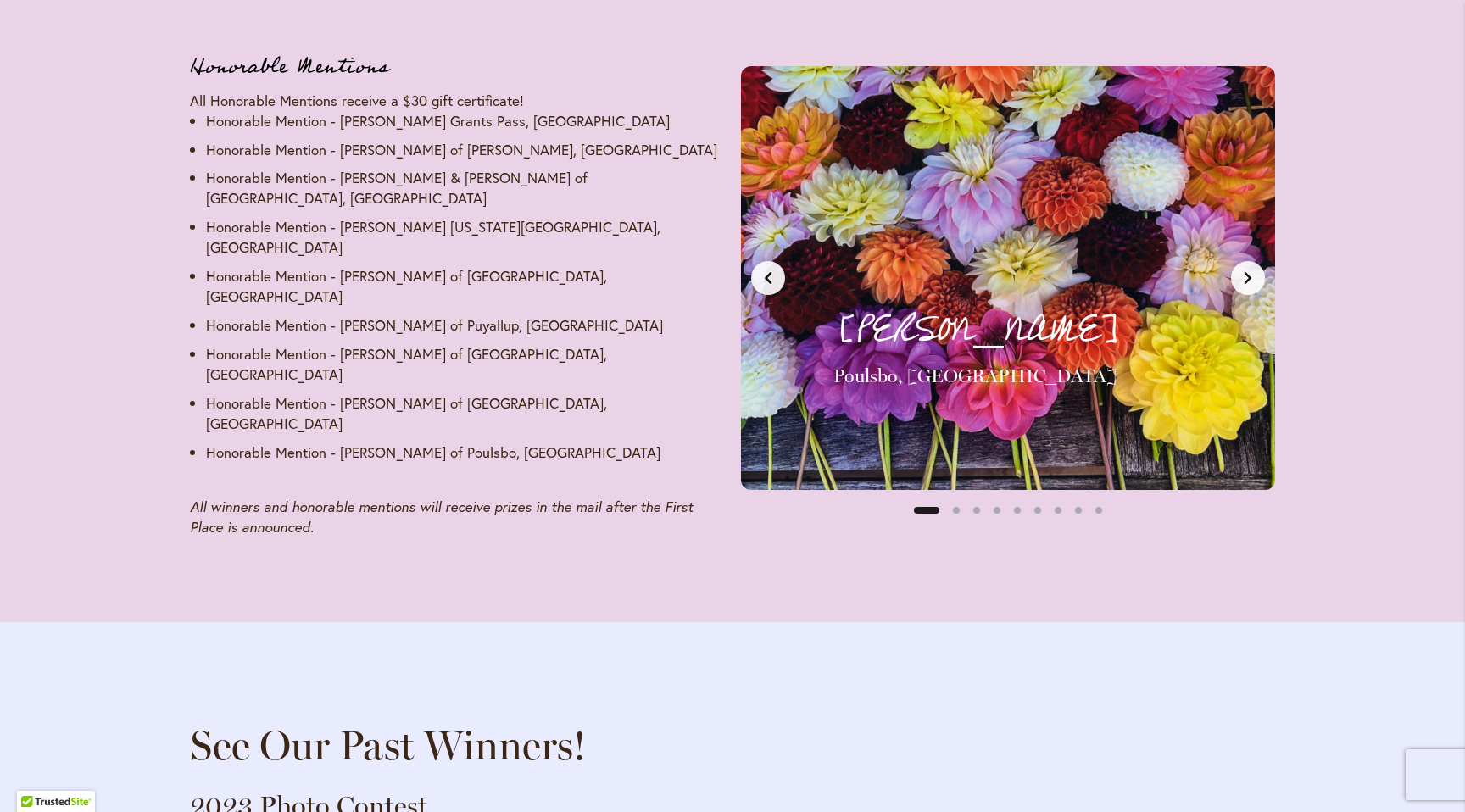
scroll to position [2629, 0]
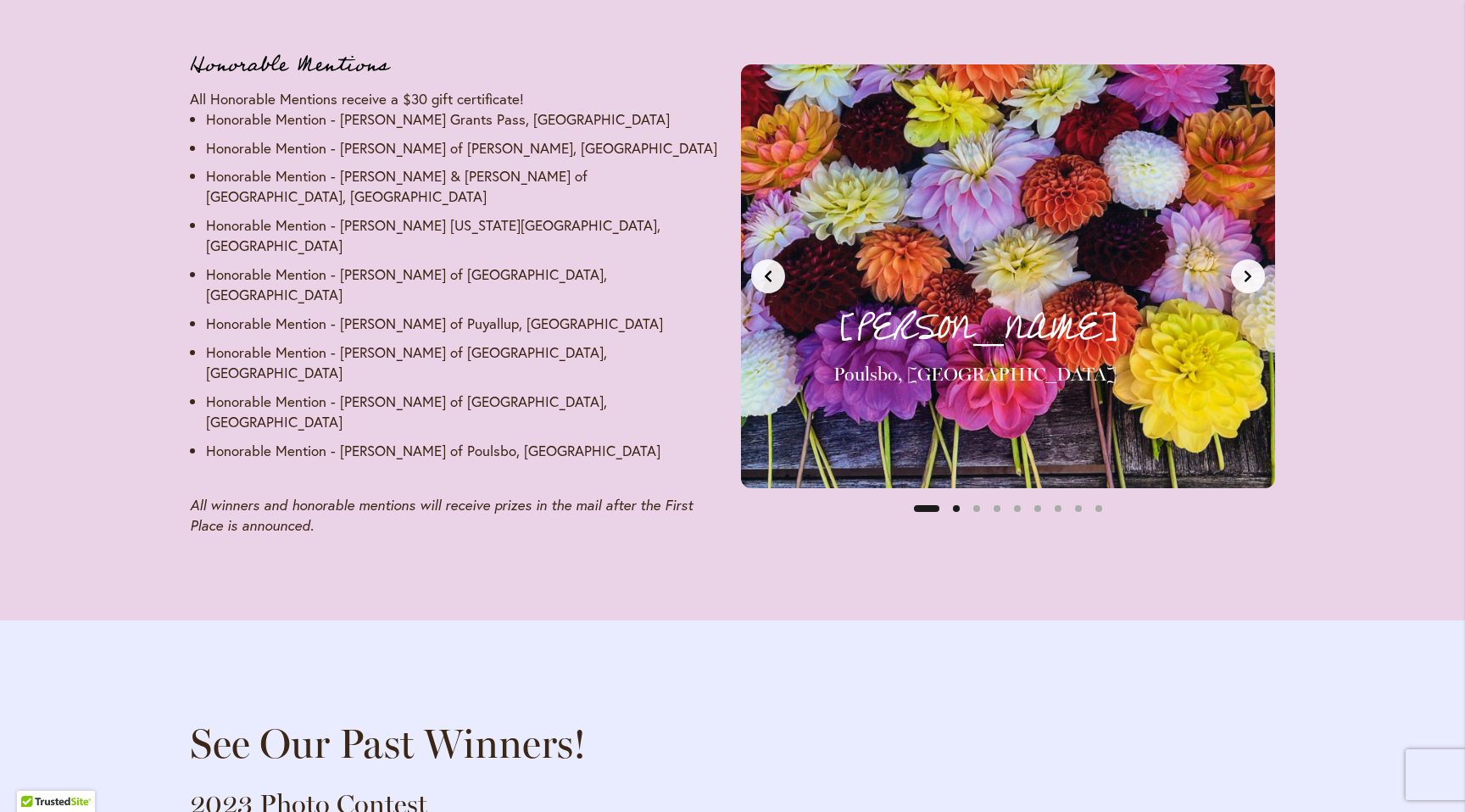
click at [959, 499] on button "Slide 2" at bounding box center [956, 508] width 20 height 20
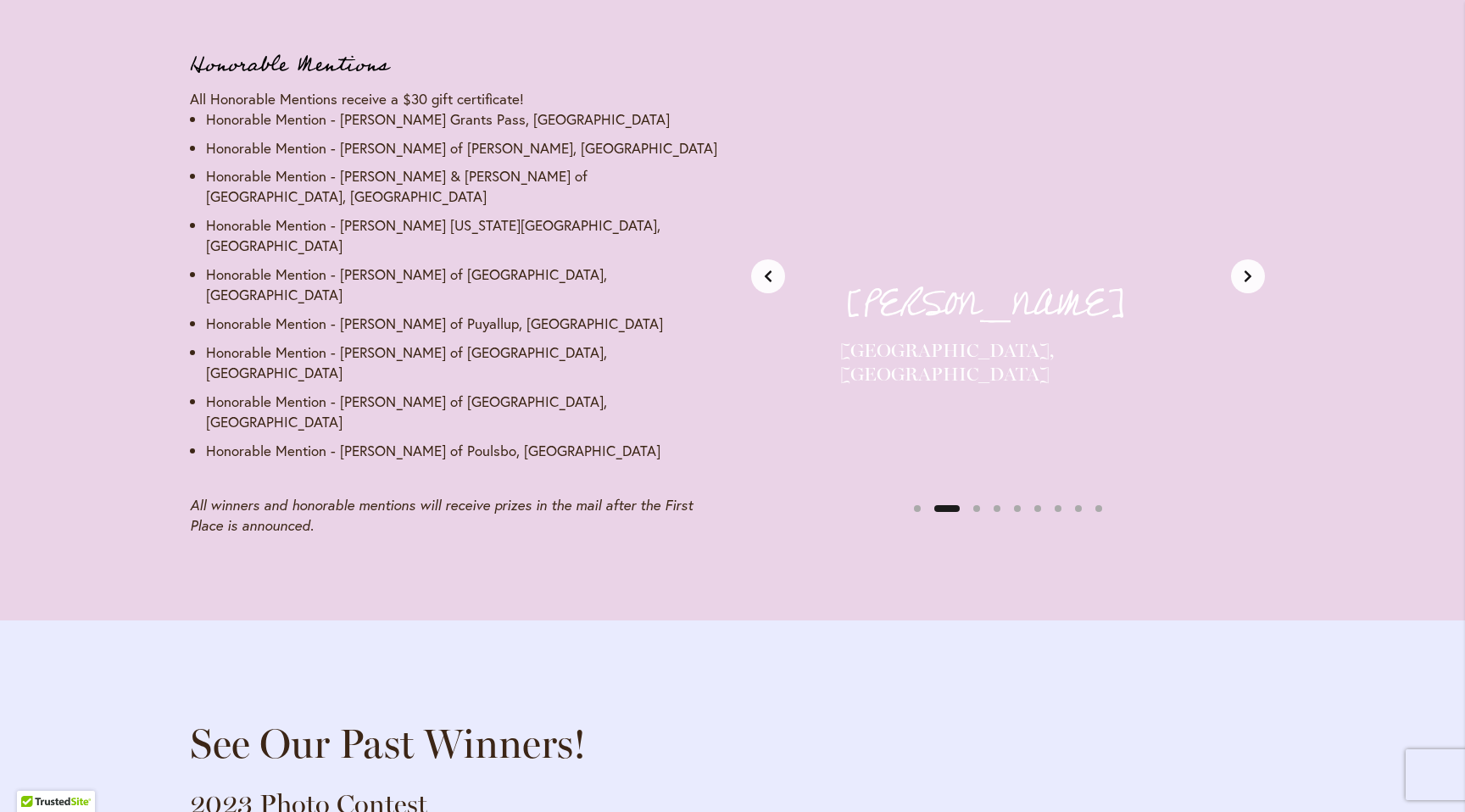
scroll to position [0, 560]
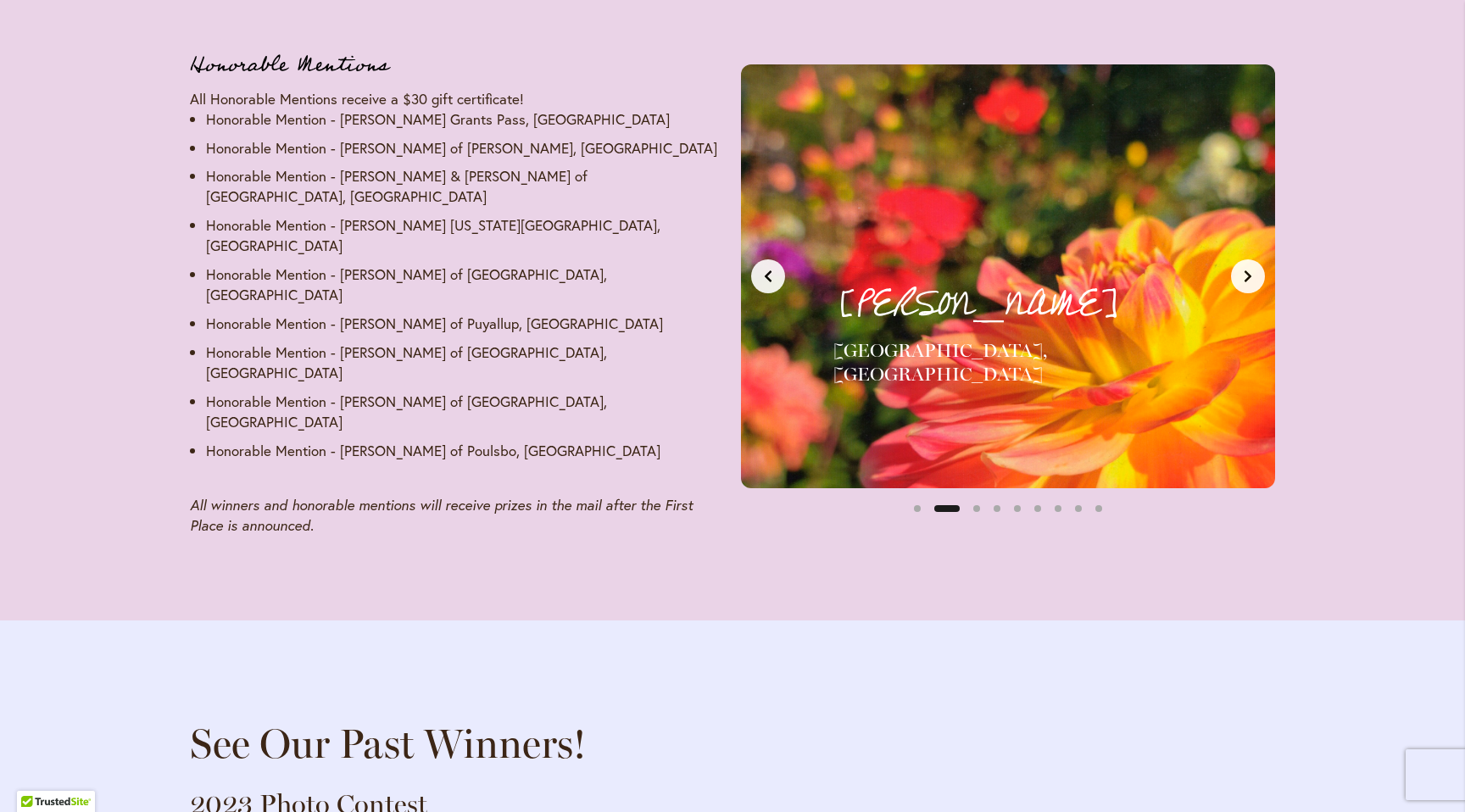
click at [960, 499] on div at bounding box center [946, 508] width 39 height 20
click at [977, 499] on button "Slide 3" at bounding box center [976, 508] width 20 height 20
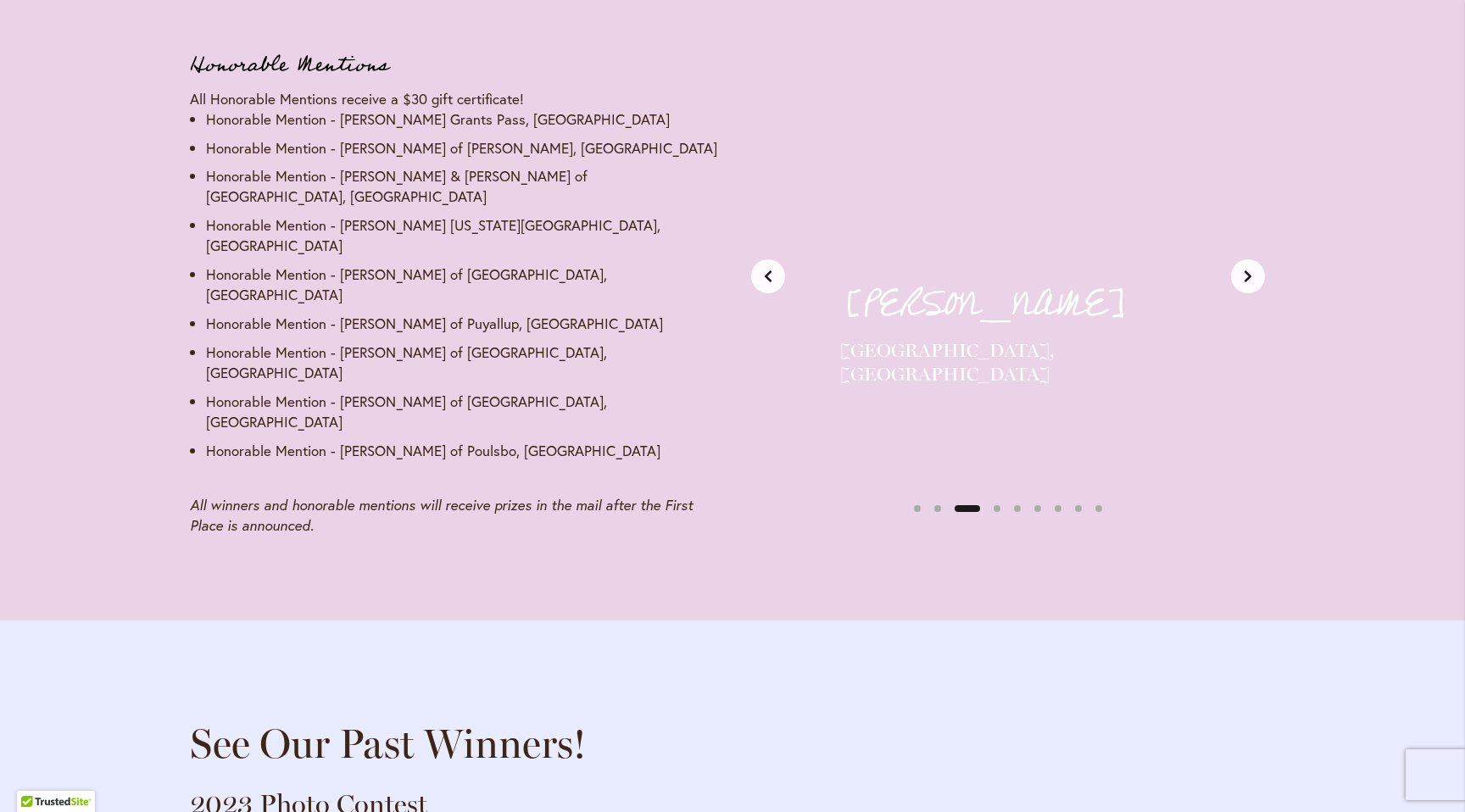
scroll to position [0, 1119]
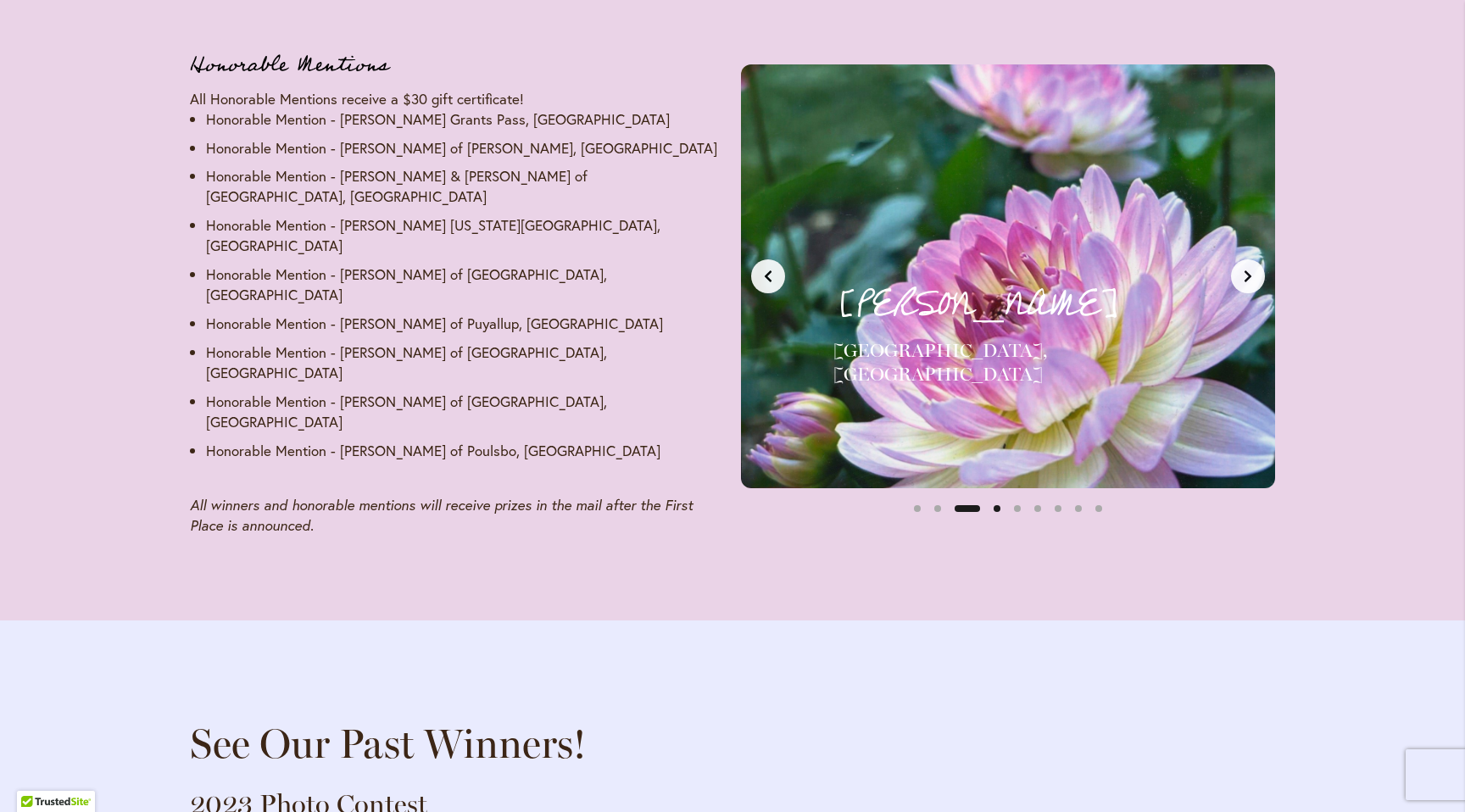
click at [997, 499] on button "Slide 4" at bounding box center [996, 508] width 20 height 20
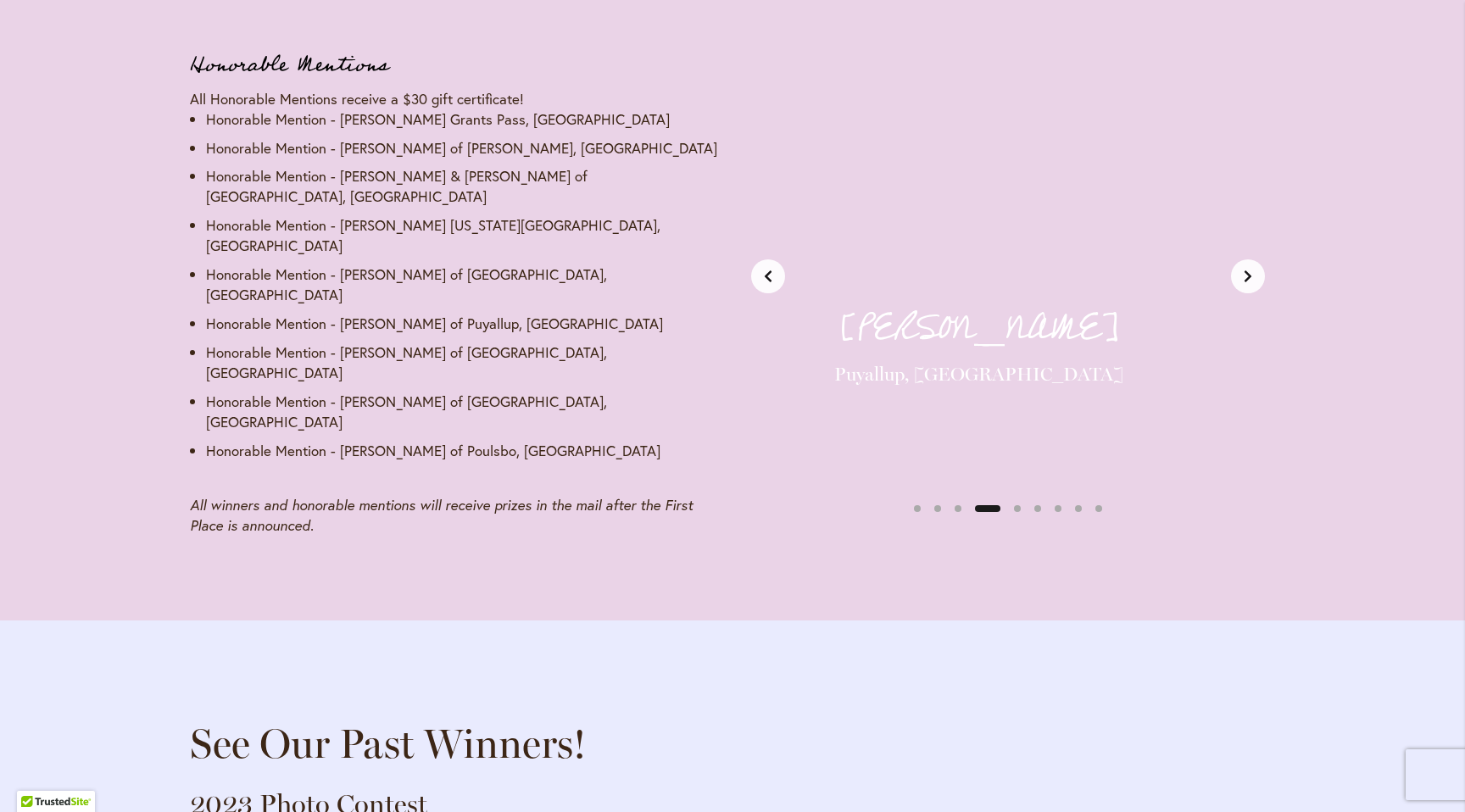
scroll to position [0, 1678]
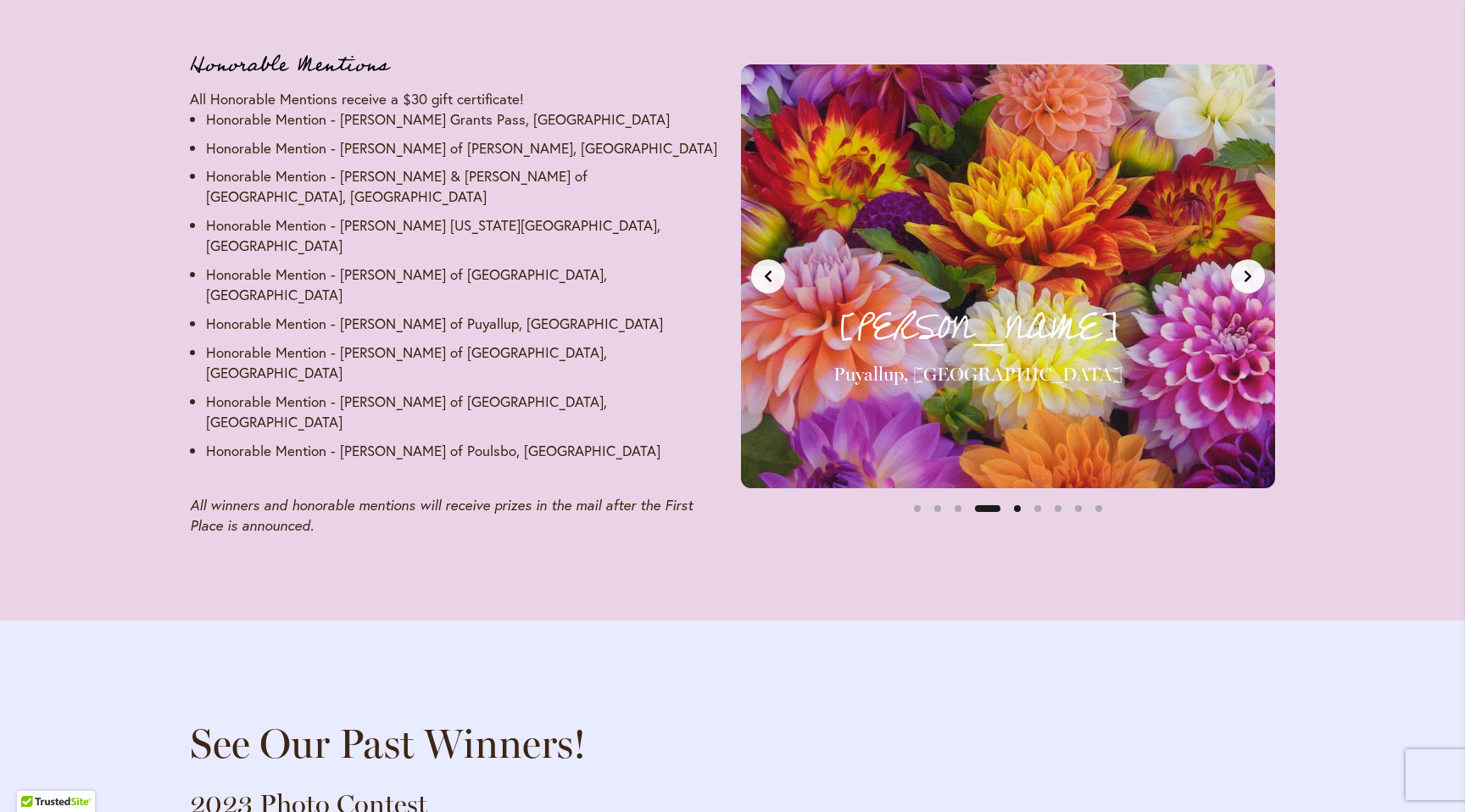
click at [1015, 499] on button "Slide 5" at bounding box center [1017, 508] width 20 height 20
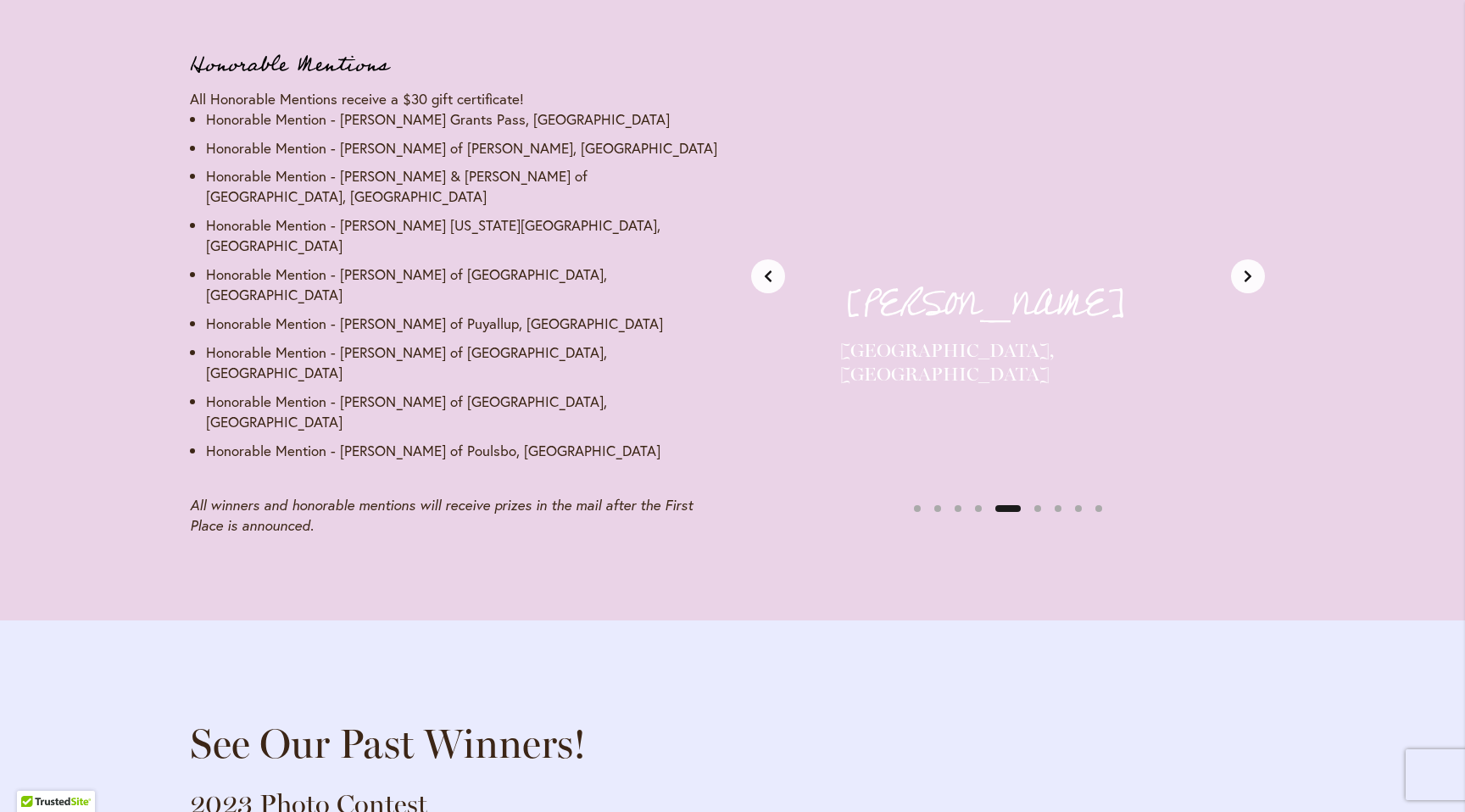
scroll to position [0, 2237]
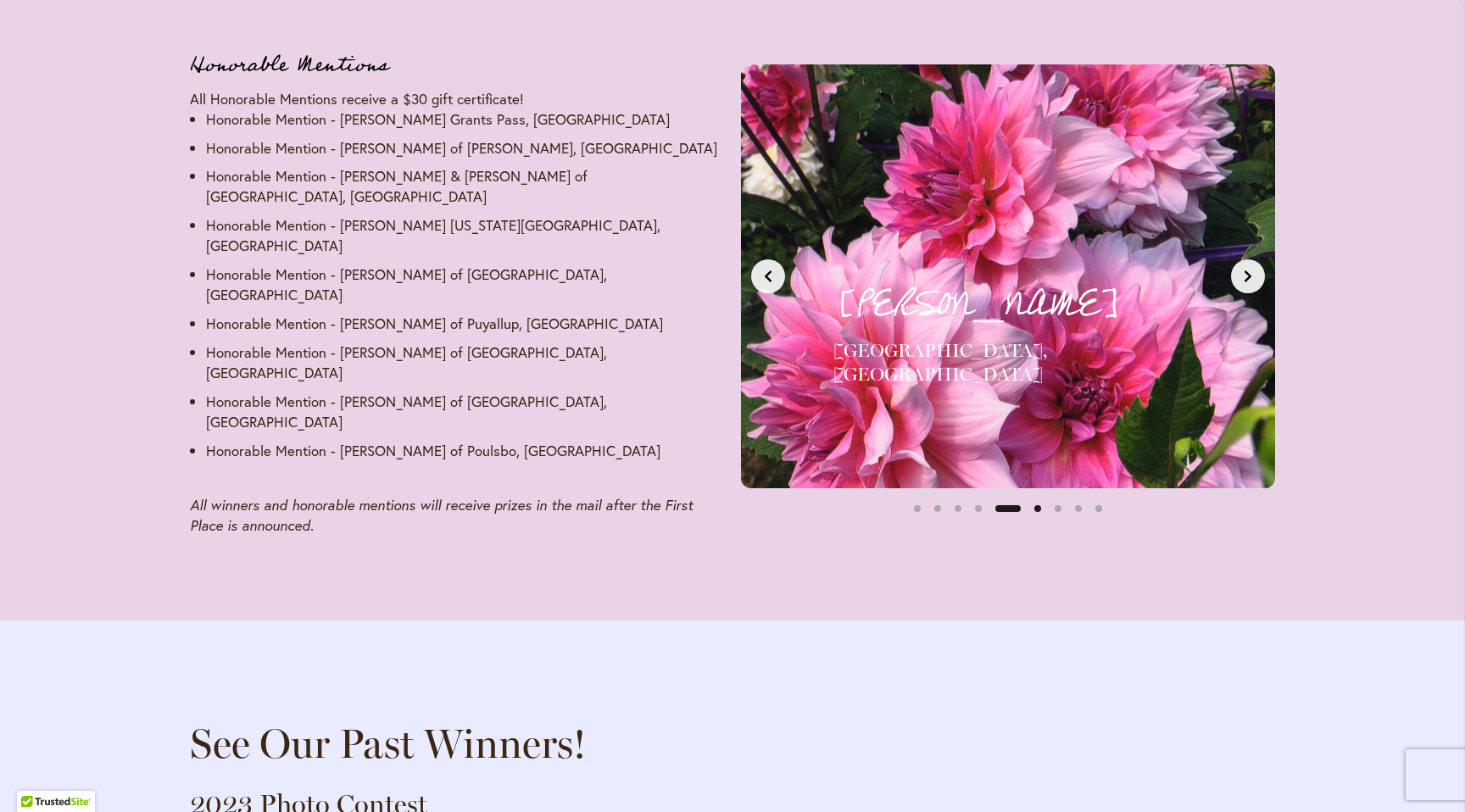
click at [1039, 499] on button "Slide 6" at bounding box center [1037, 508] width 20 height 20
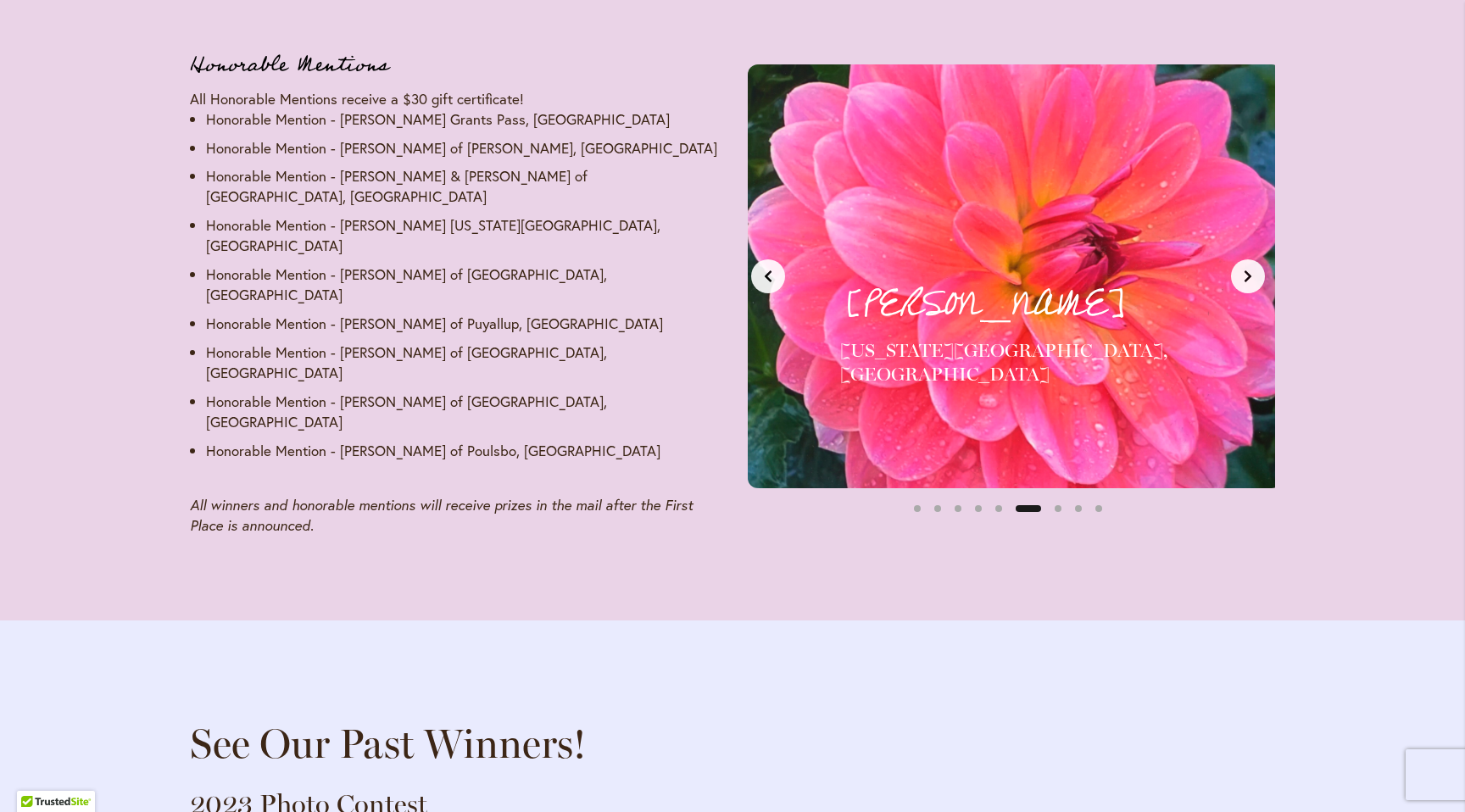
scroll to position [0, 2797]
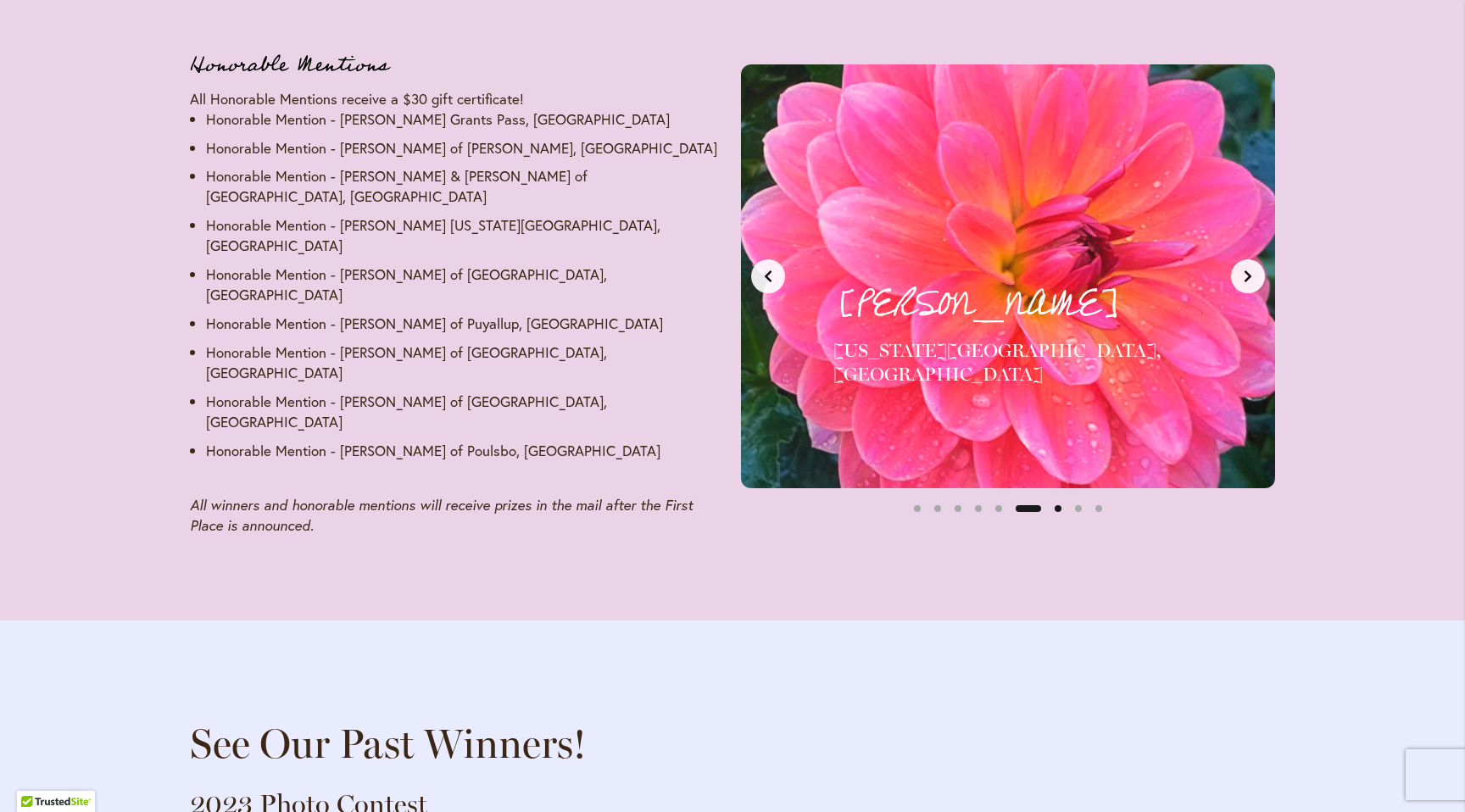
click at [1058, 499] on button "Slide 7" at bounding box center [1057, 508] width 20 height 20
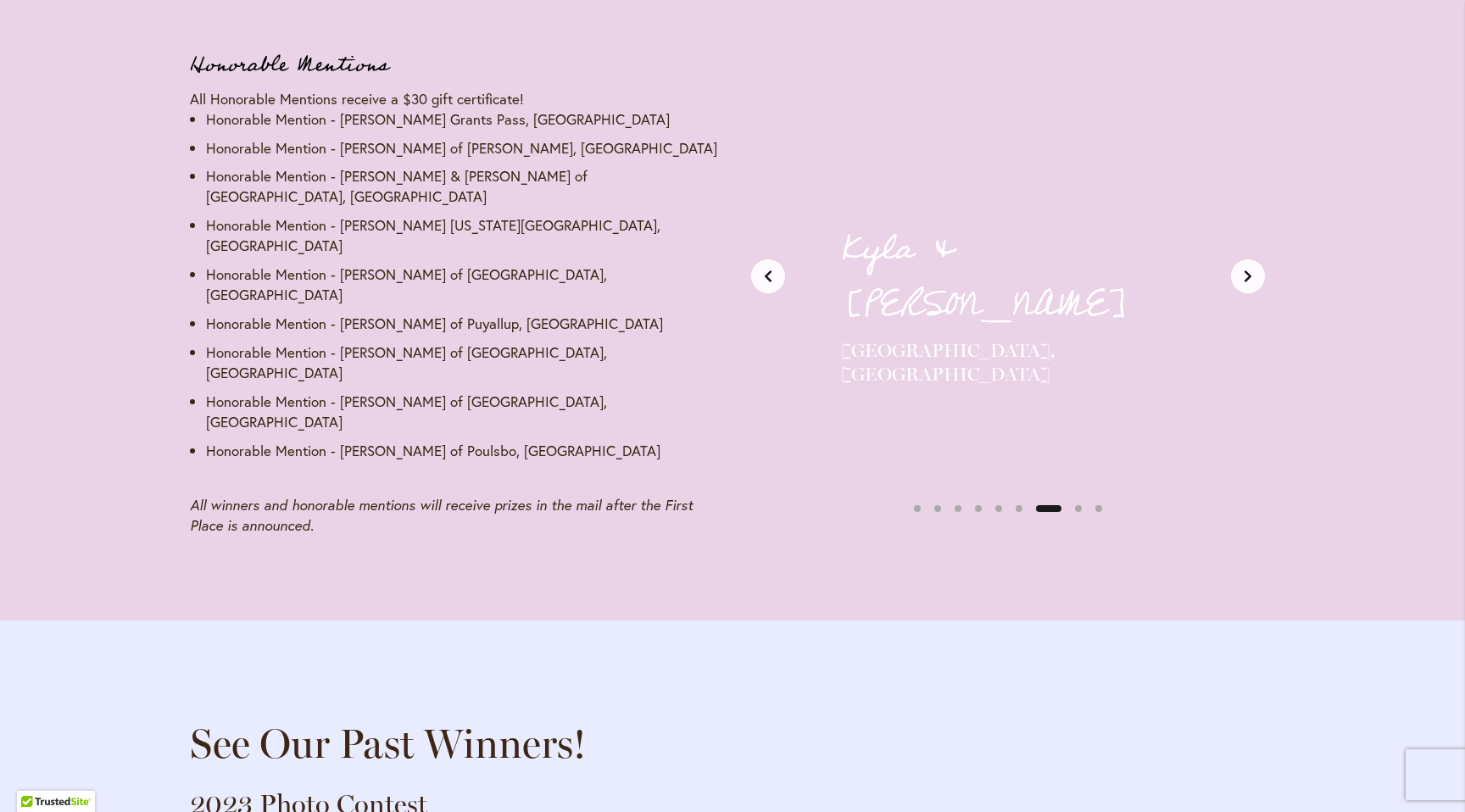
scroll to position [0, 3357]
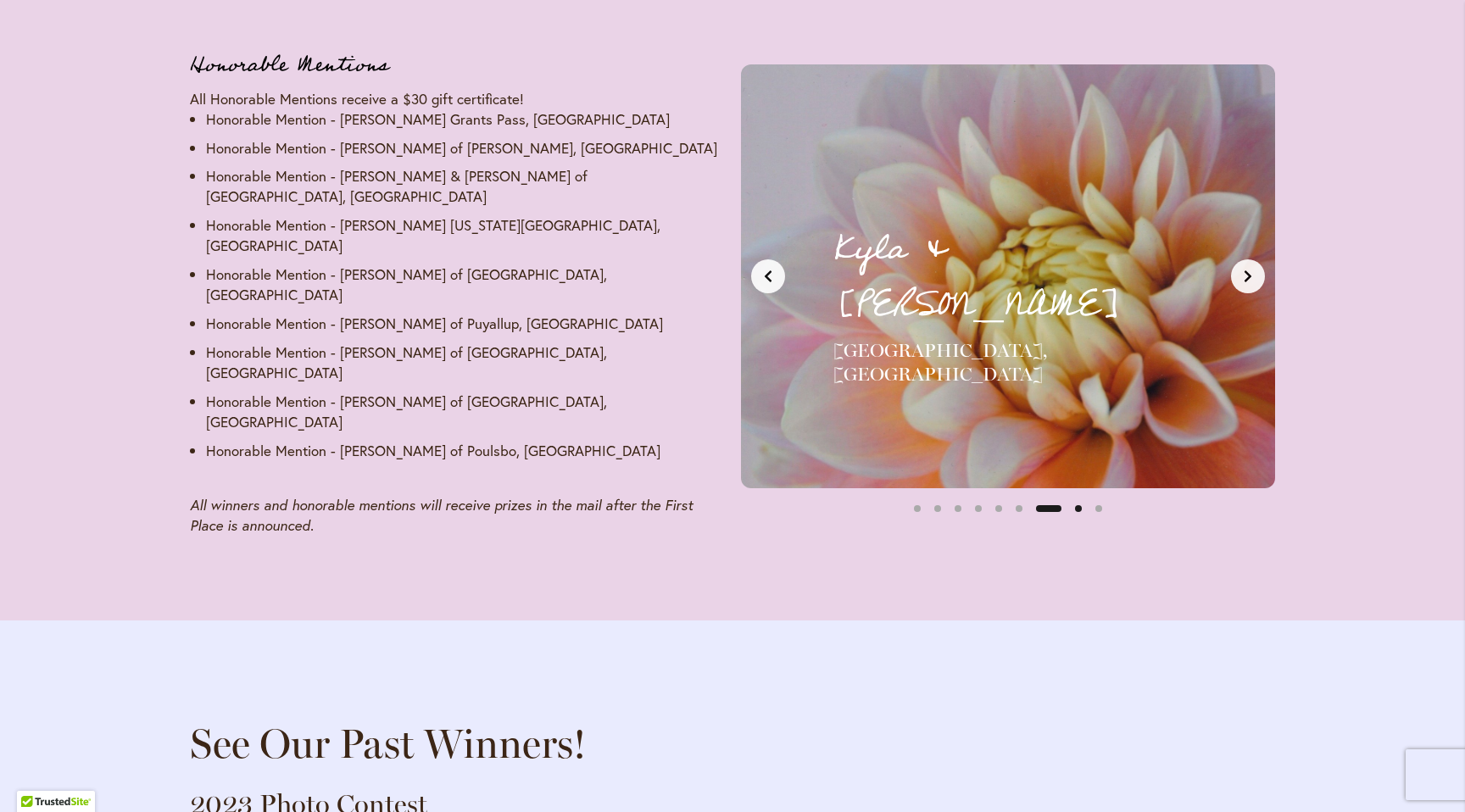
click at [1076, 499] on button "Slide 8" at bounding box center [1077, 508] width 20 height 20
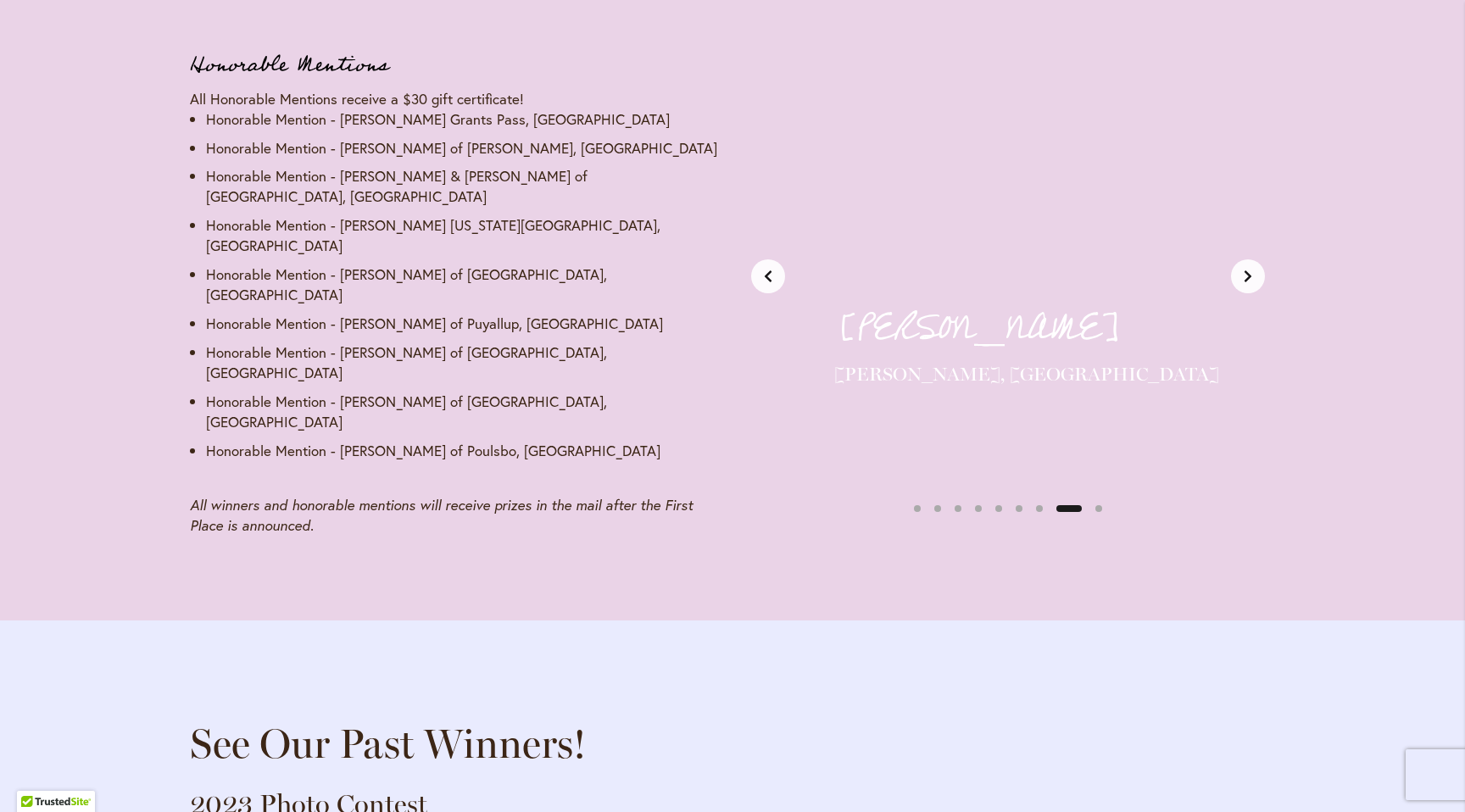
scroll to position [0, 3916]
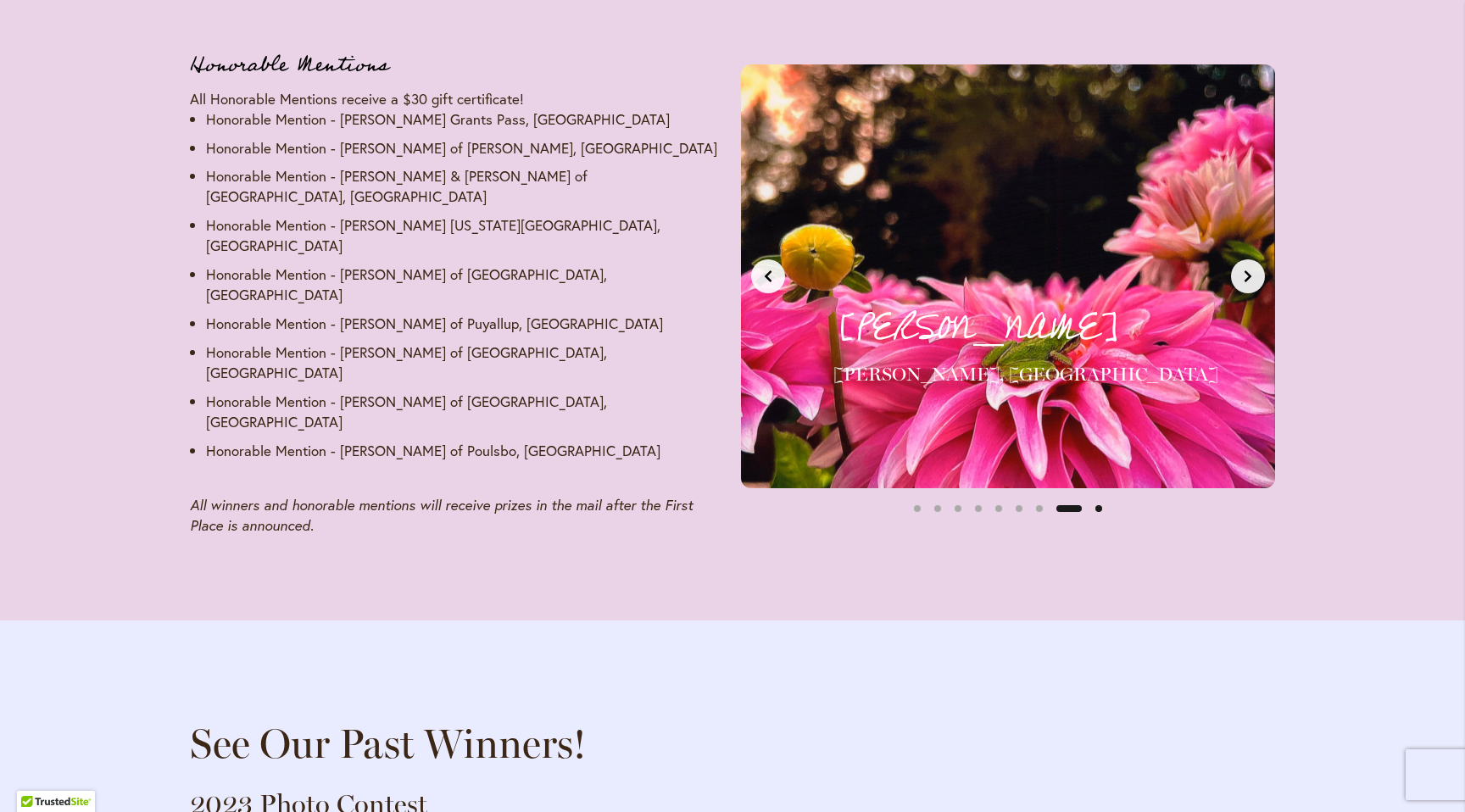
click at [1096, 499] on button "Slide 9" at bounding box center [1097, 508] width 20 height 20
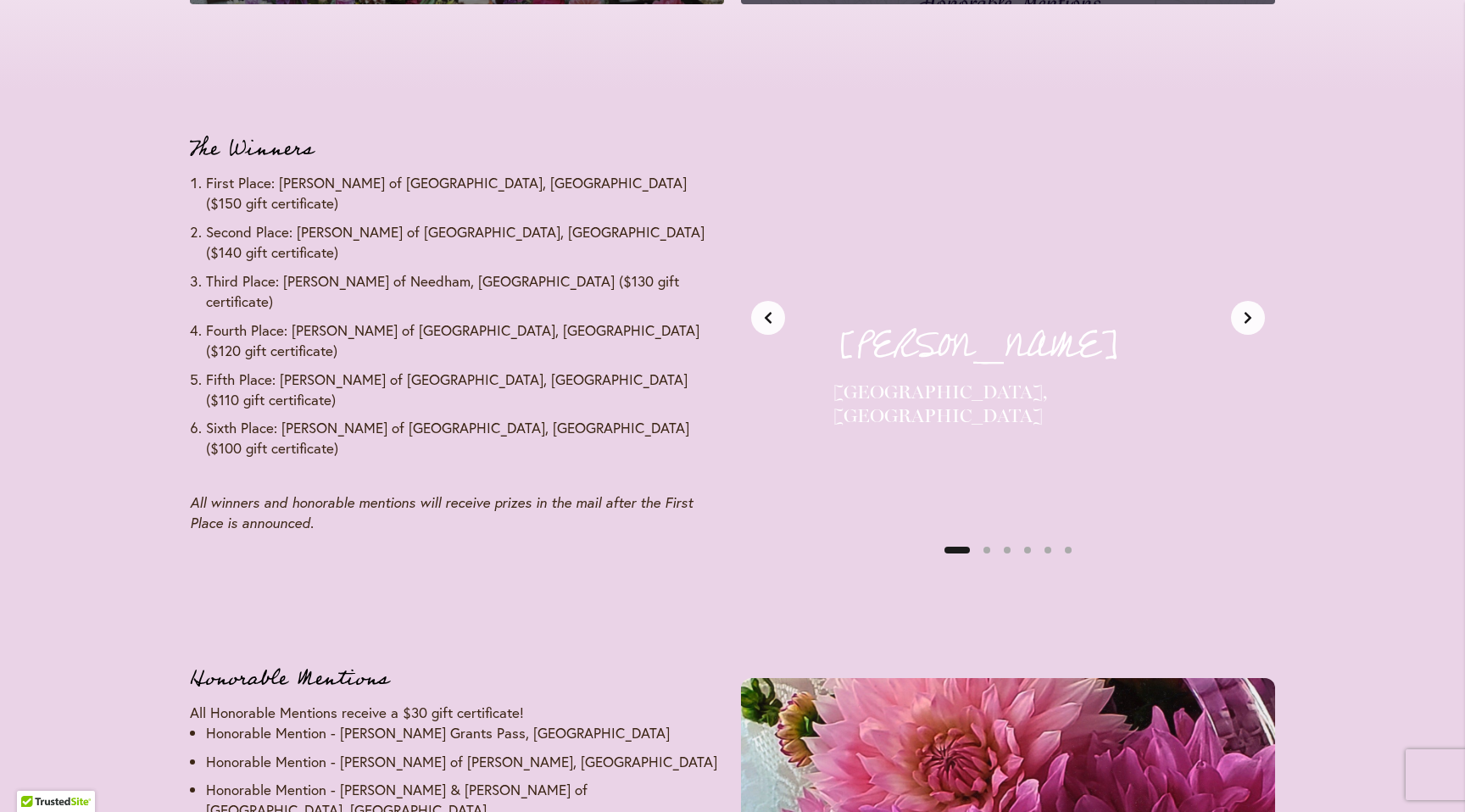
scroll to position [2010, 0]
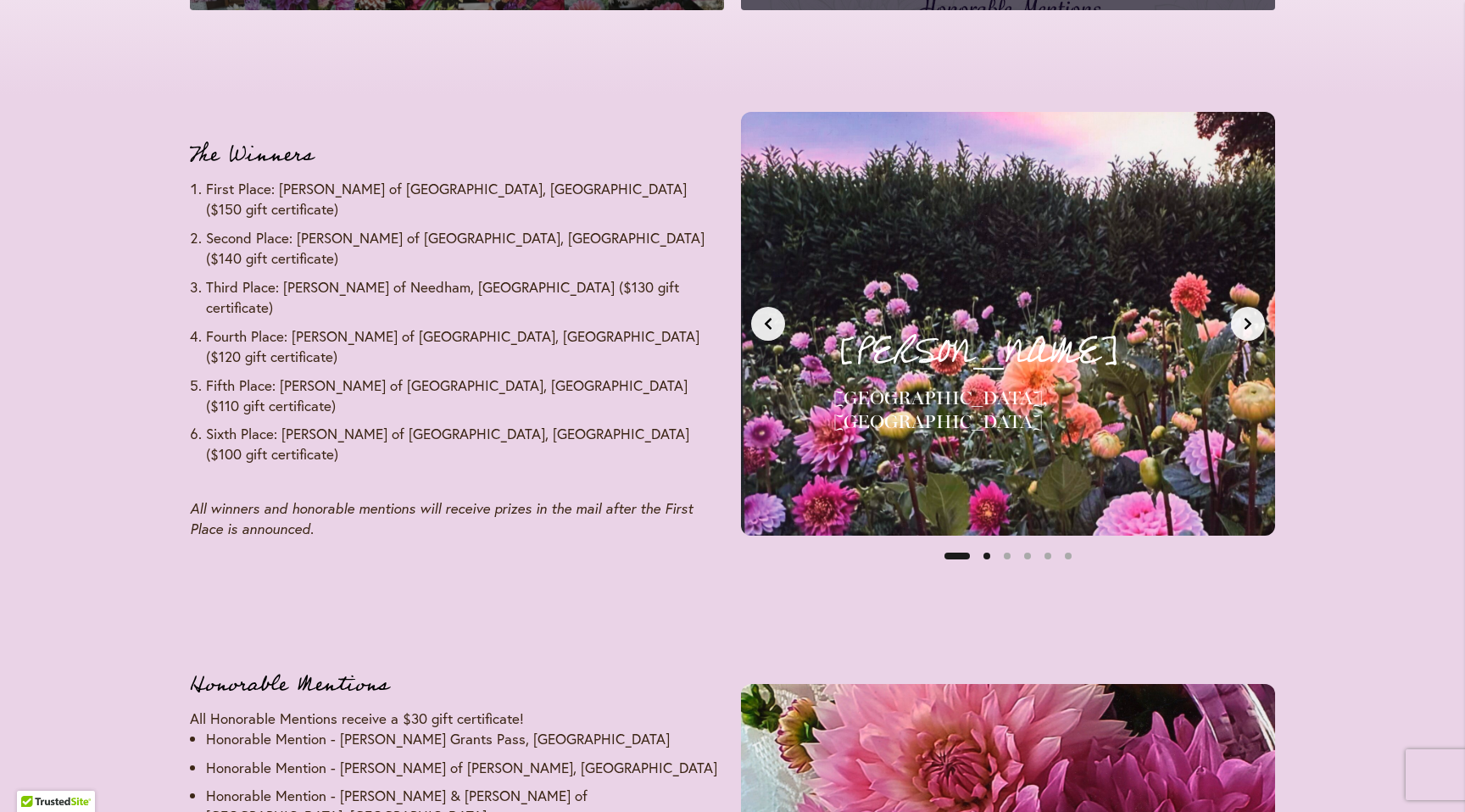
click at [987, 554] on button "Slide 2" at bounding box center [986, 556] width 20 height 20
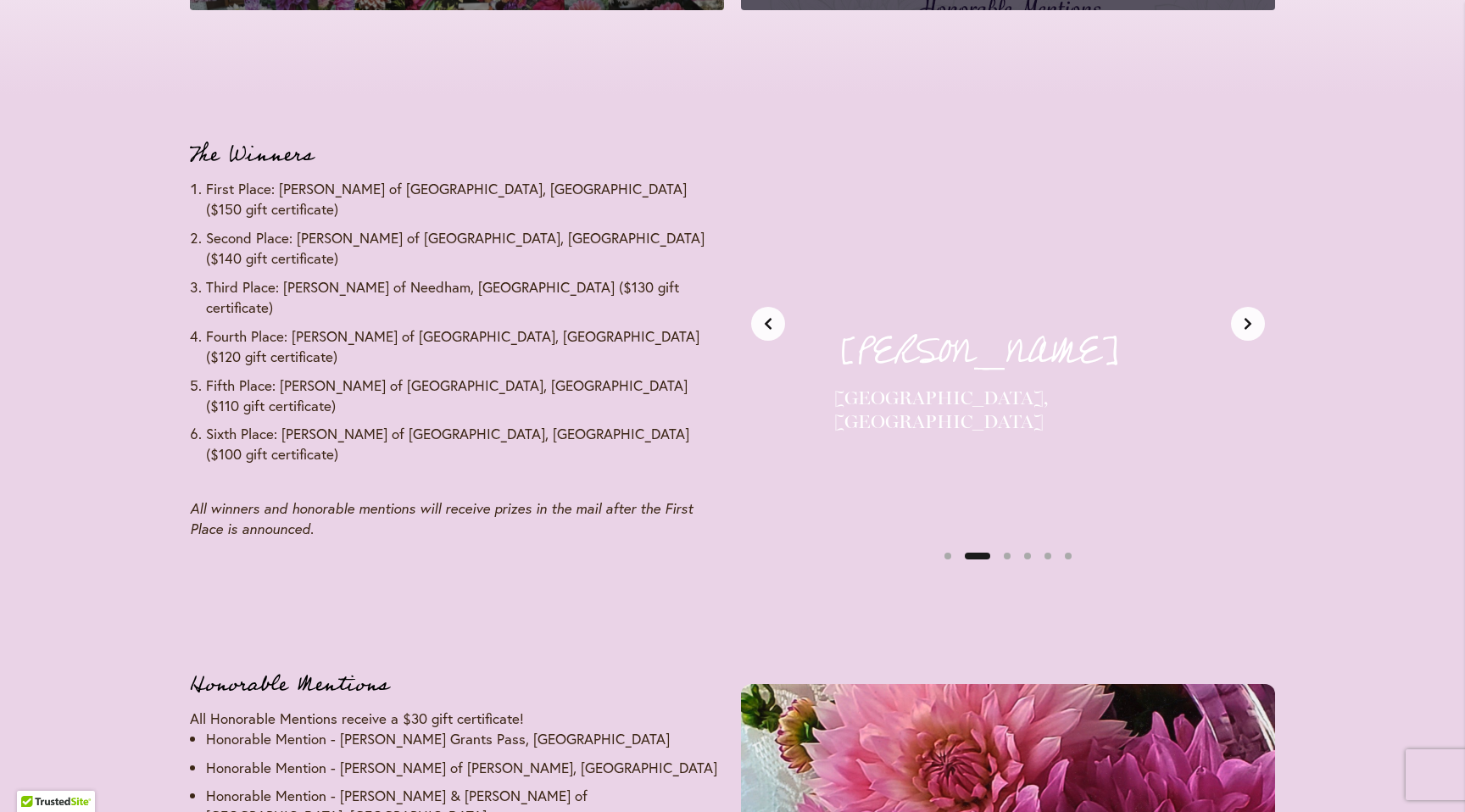
scroll to position [0, 560]
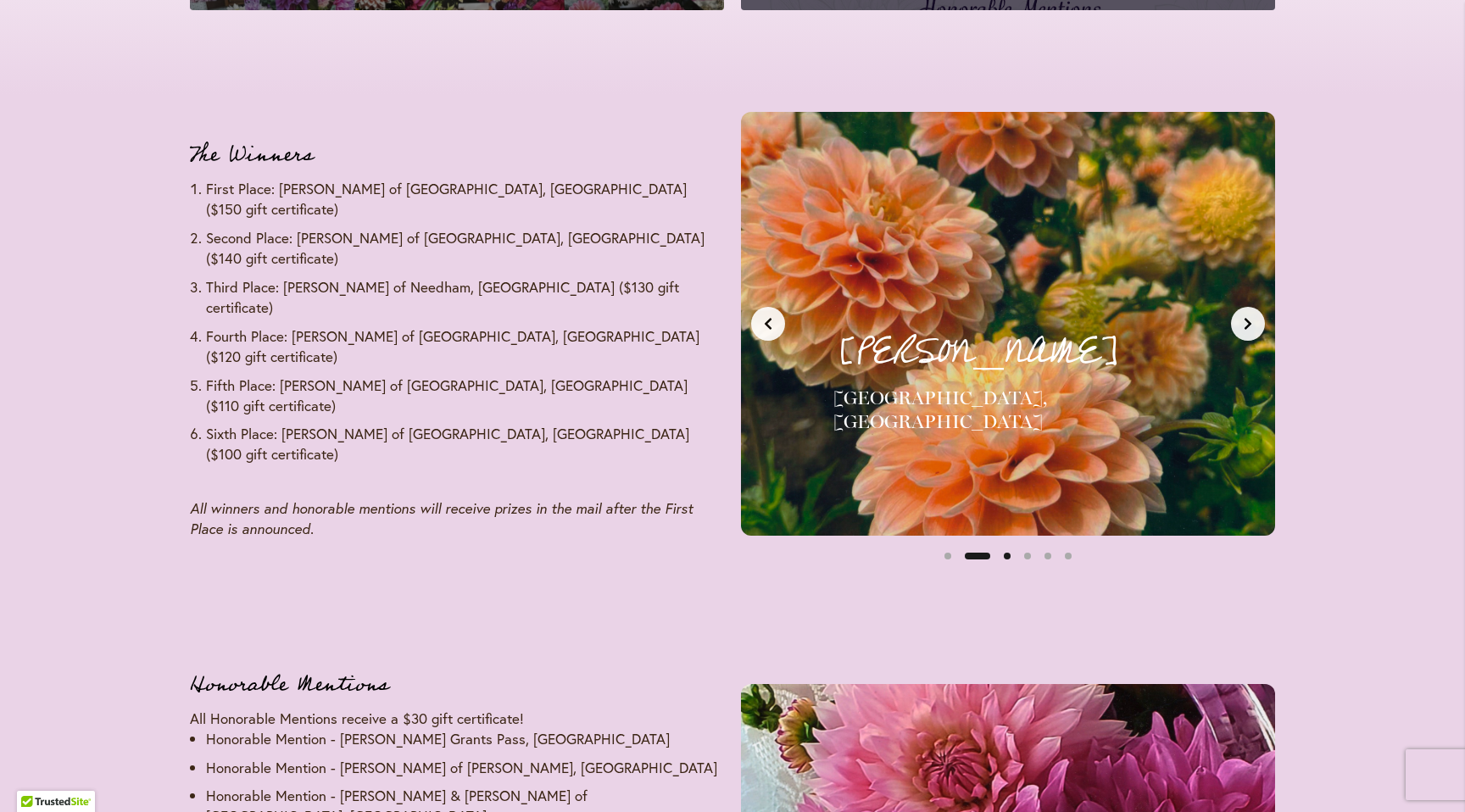
click at [1006, 555] on button "Slide 3" at bounding box center [1006, 556] width 20 height 20
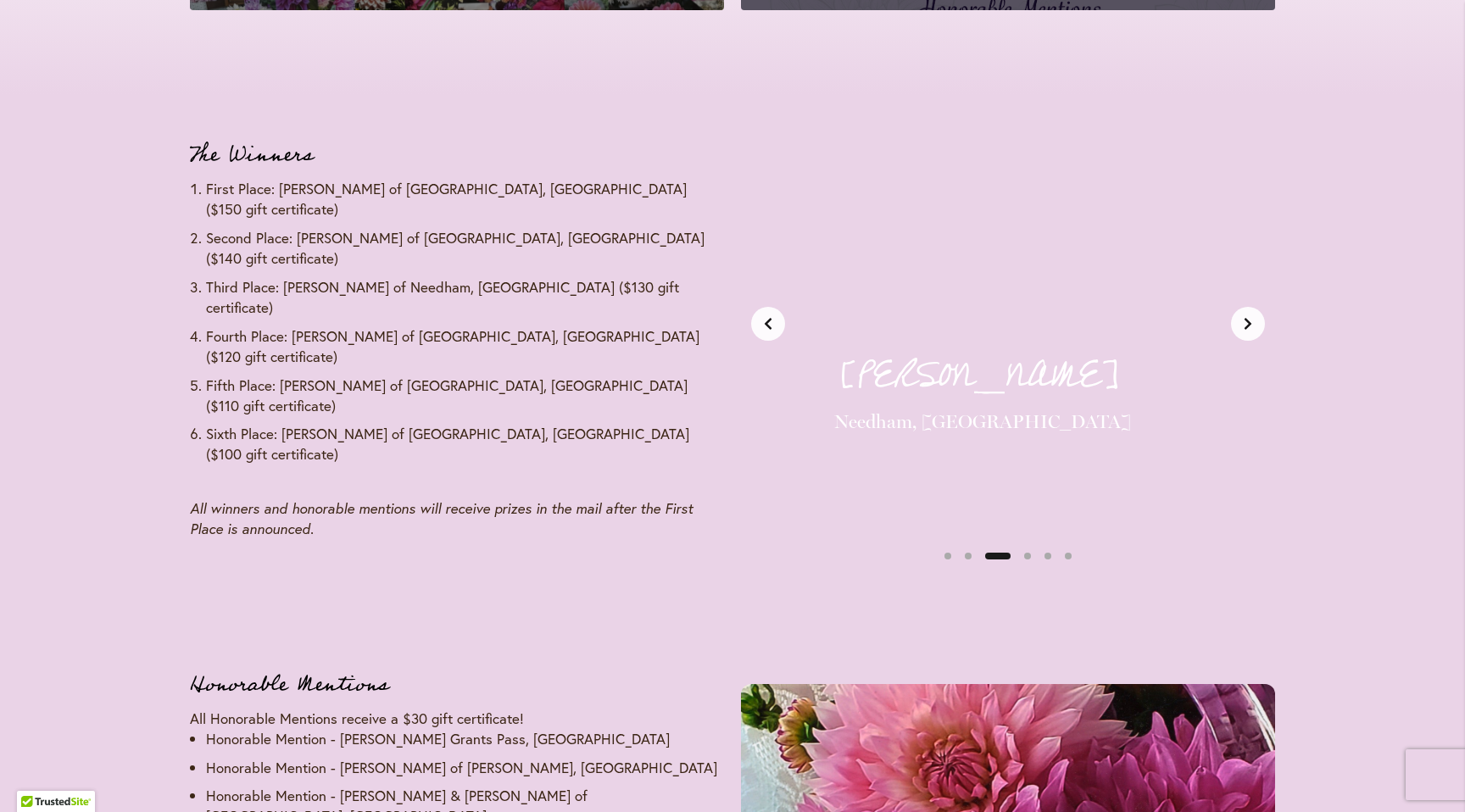
scroll to position [0, 1119]
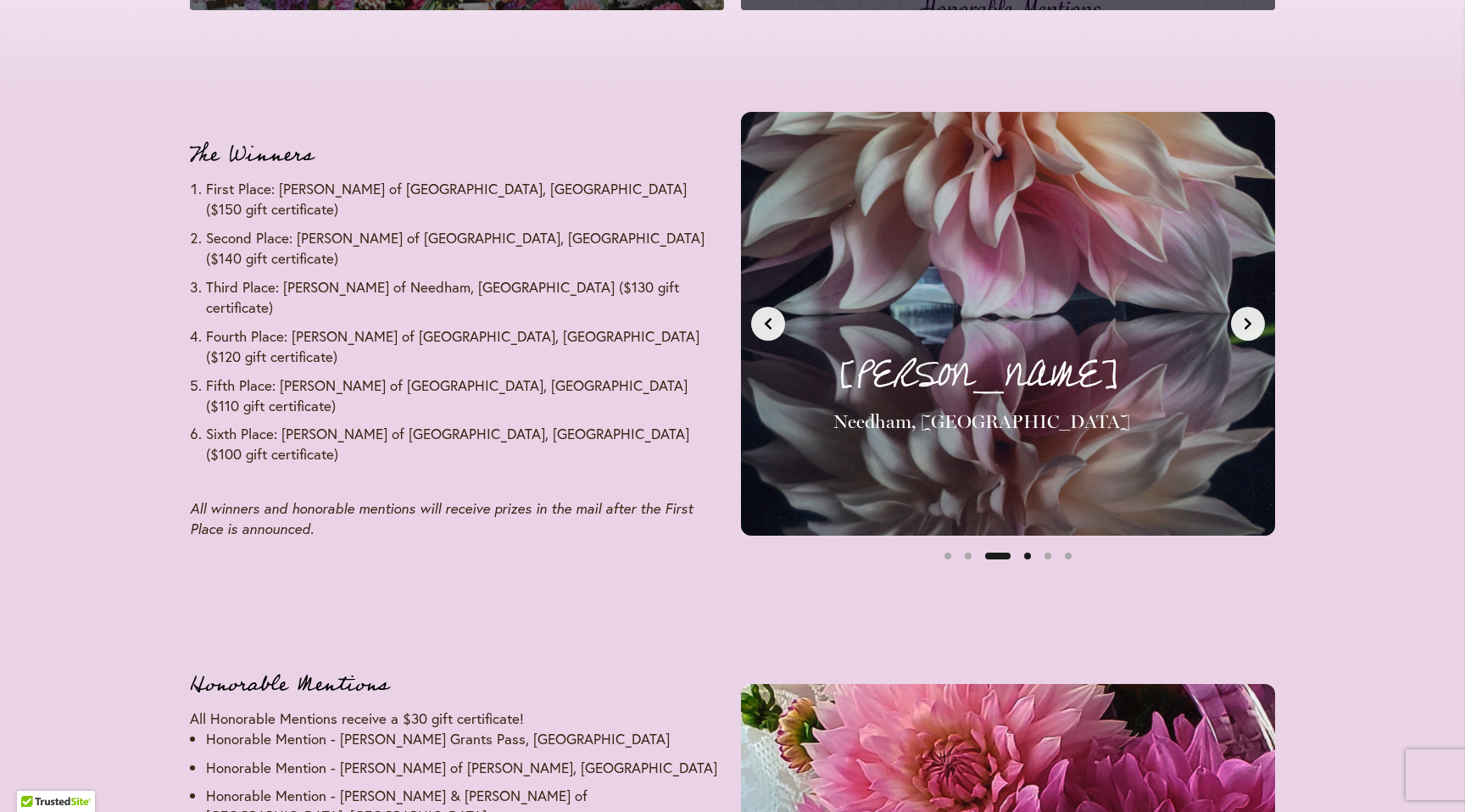
click at [1025, 554] on button "Slide 4" at bounding box center [1027, 556] width 20 height 20
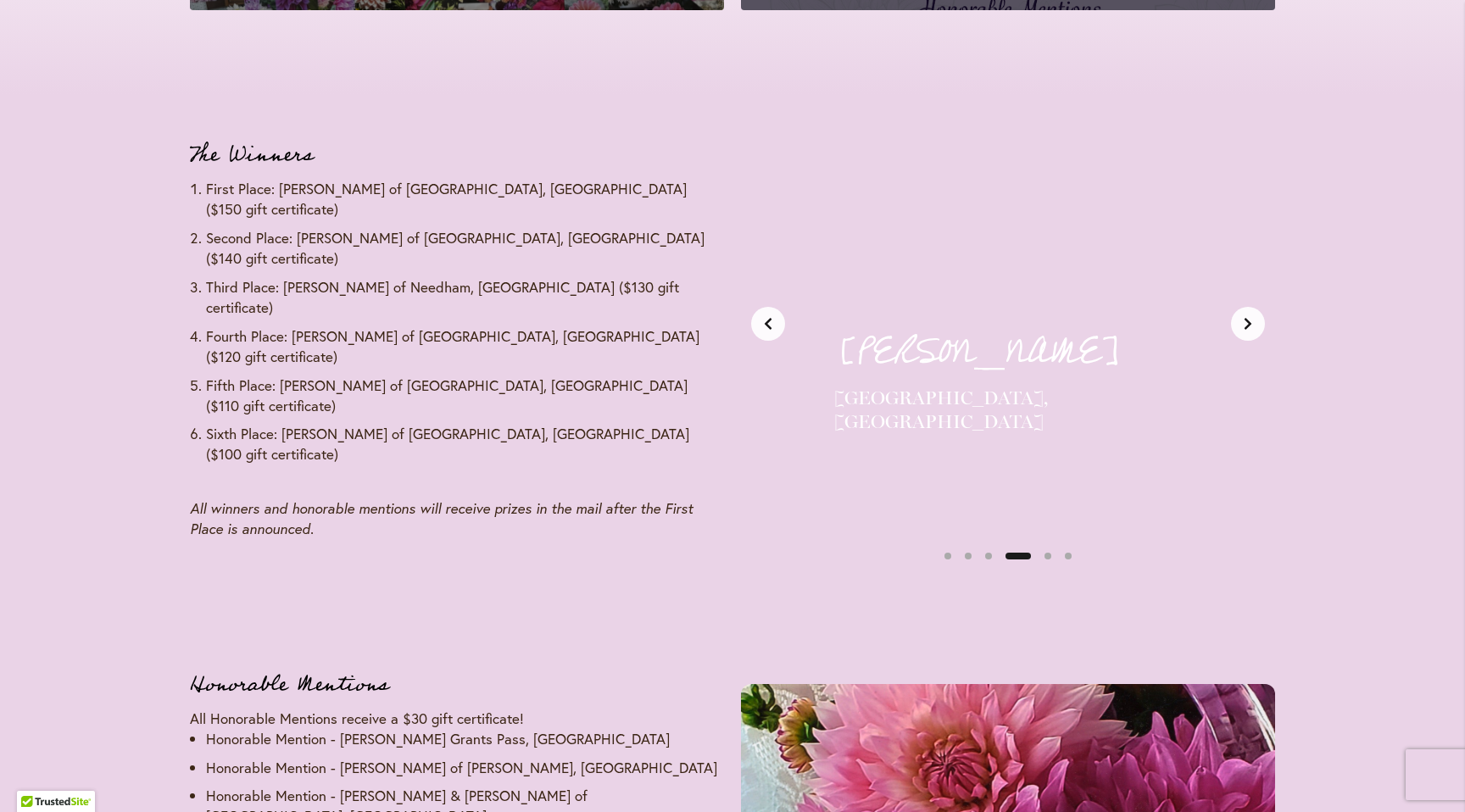
scroll to position [0, 1678]
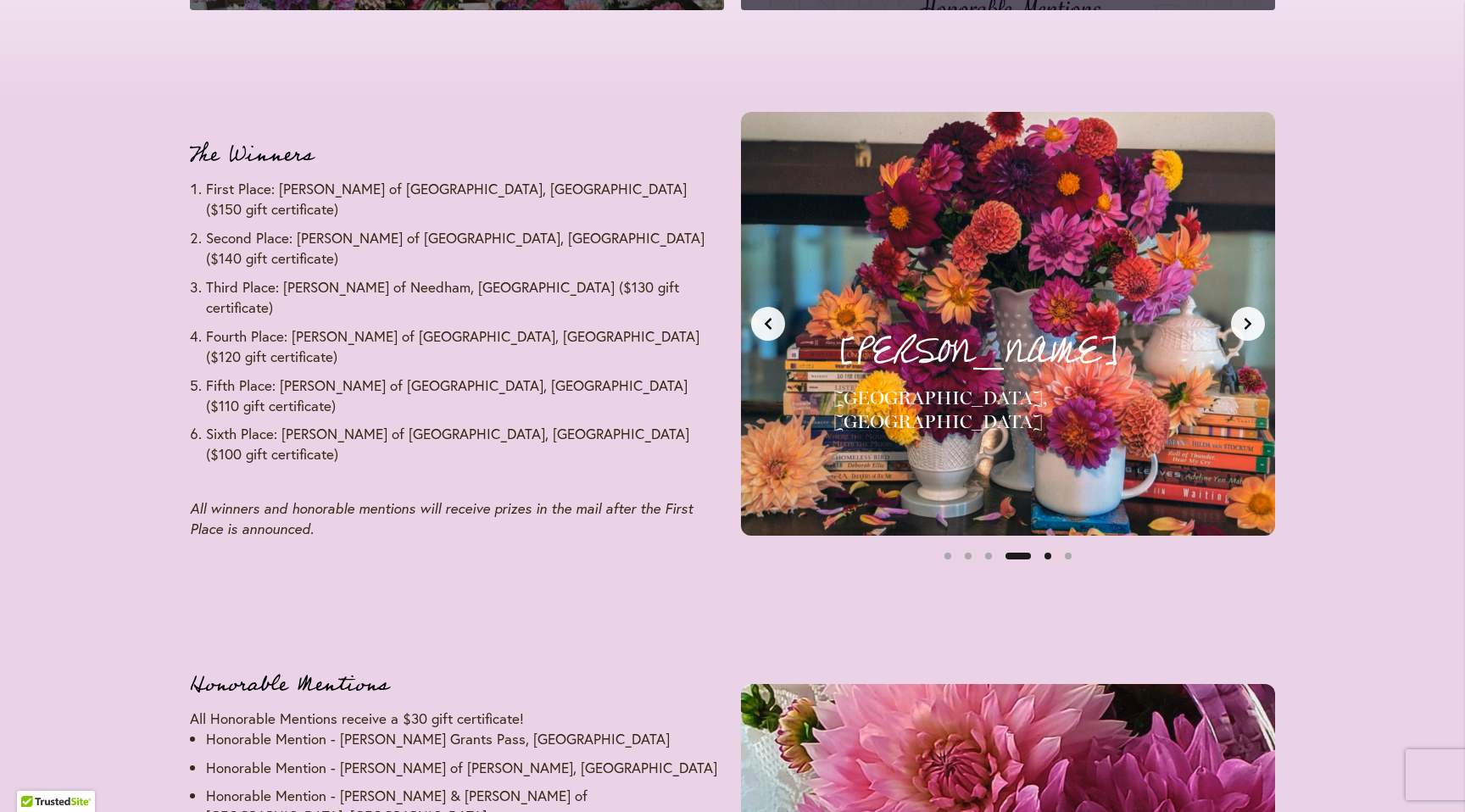
click at [1046, 553] on button "Slide 5" at bounding box center [1047, 556] width 20 height 20
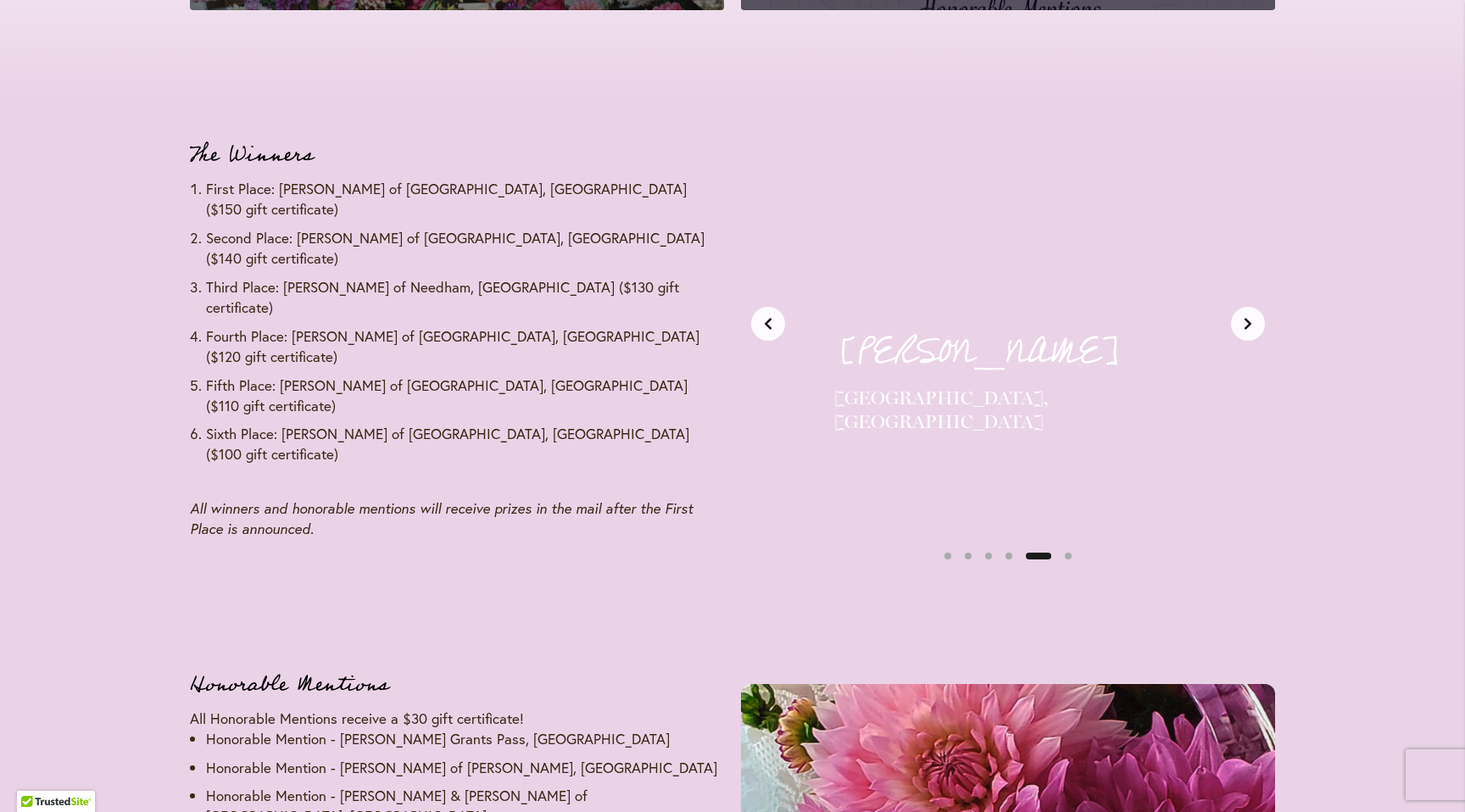
scroll to position [0, 2237]
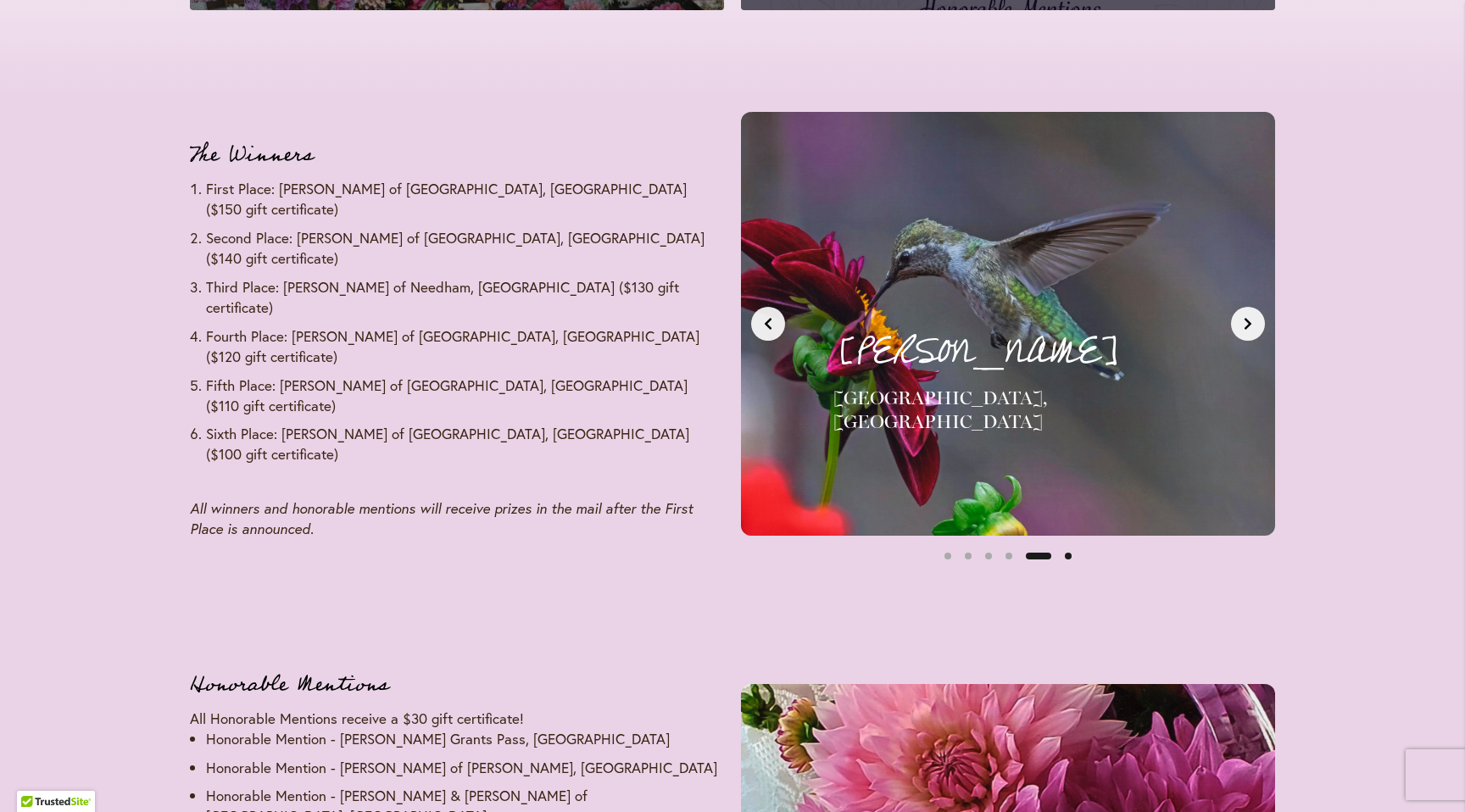
click at [1066, 554] on button "Slide 6" at bounding box center [1067, 556] width 20 height 20
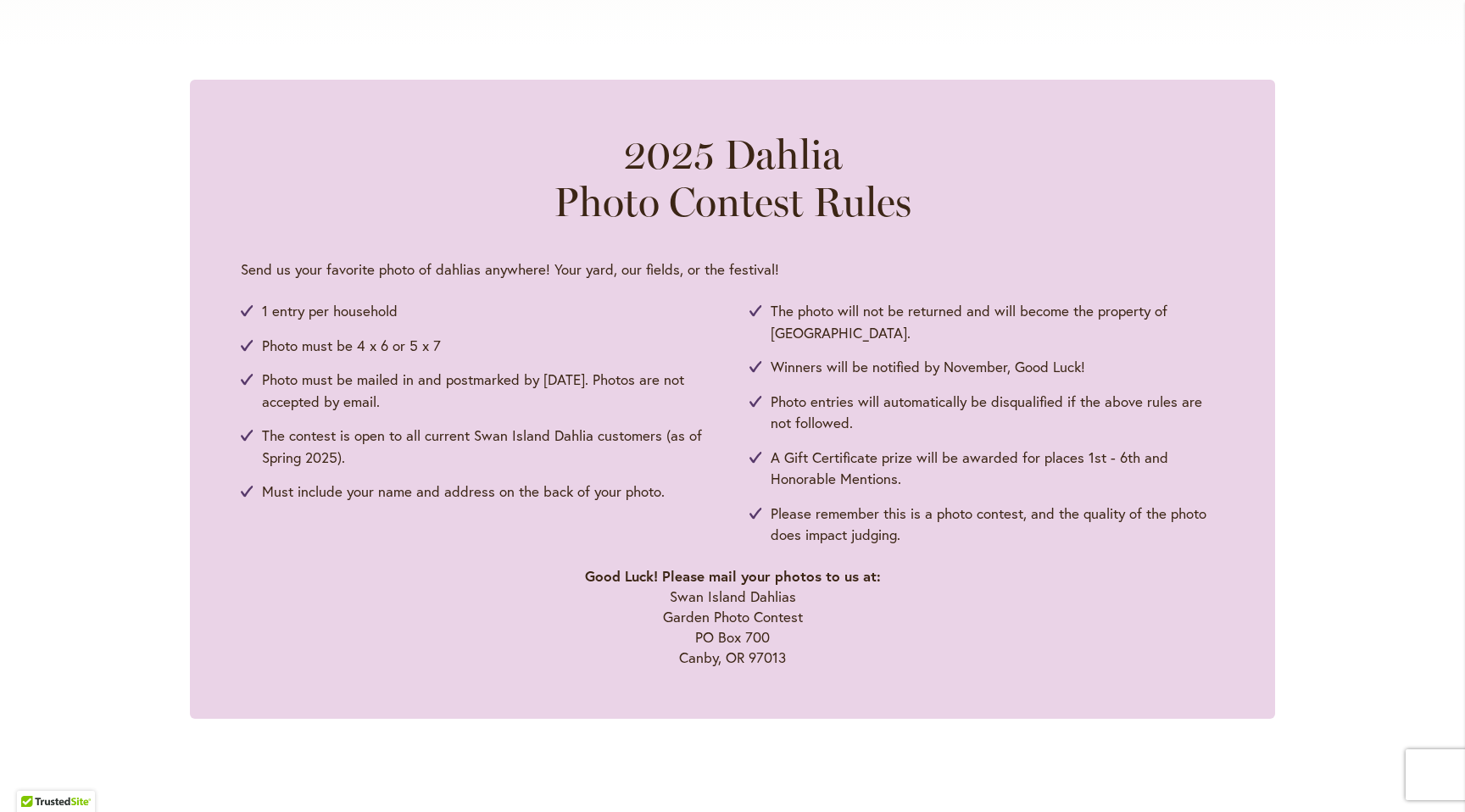
scroll to position [767, 0]
